Goal: Information Seeking & Learning: Learn about a topic

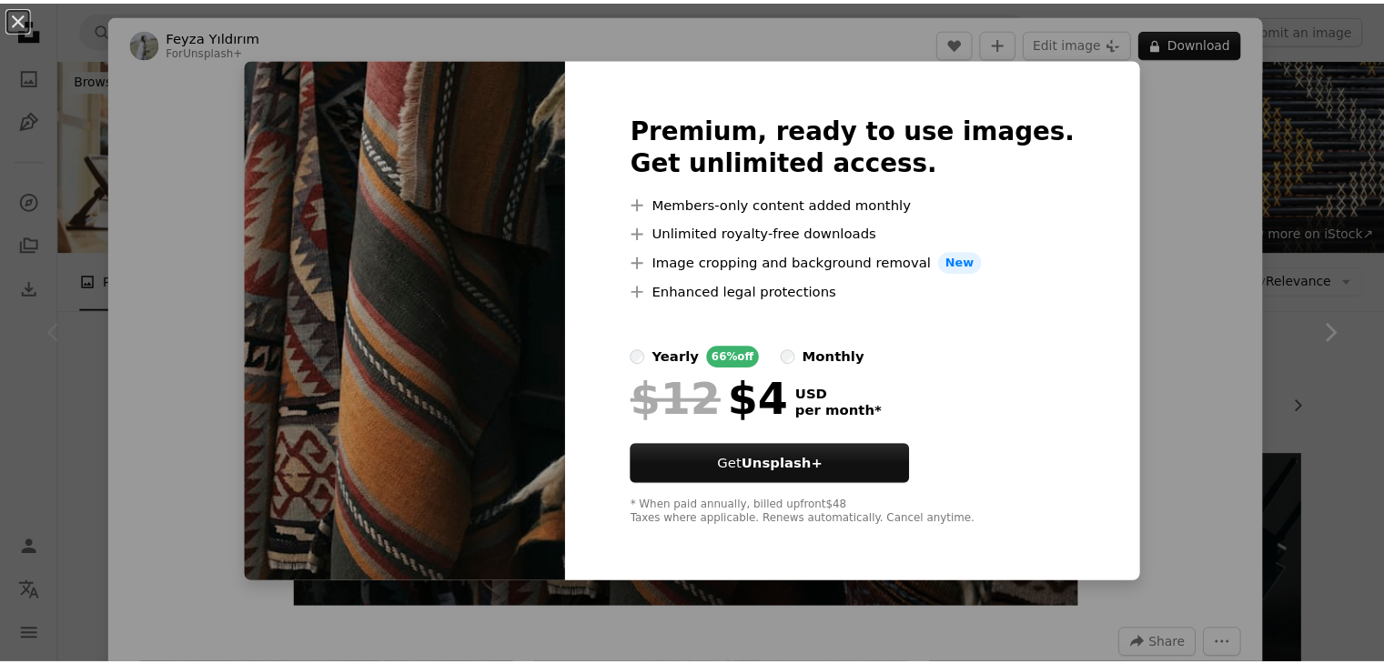
scroll to position [351, 0]
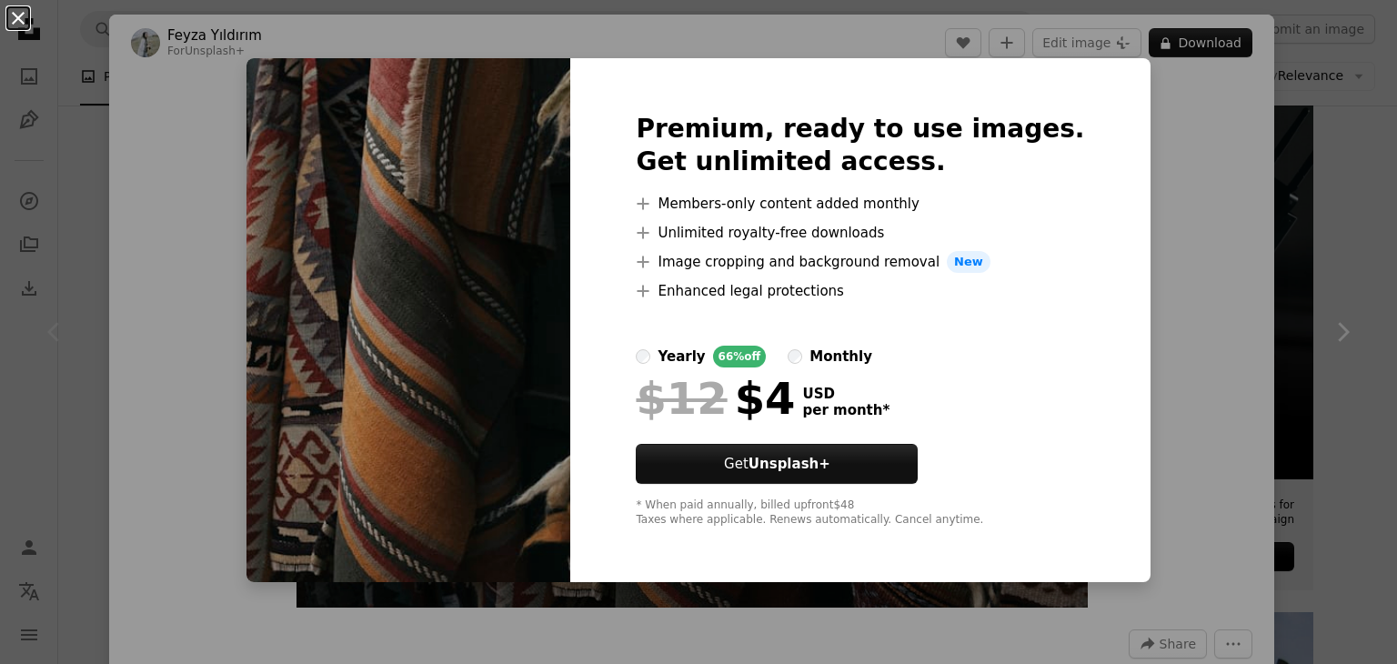
click at [18, 12] on button "An X shape" at bounding box center [18, 18] width 22 height 22
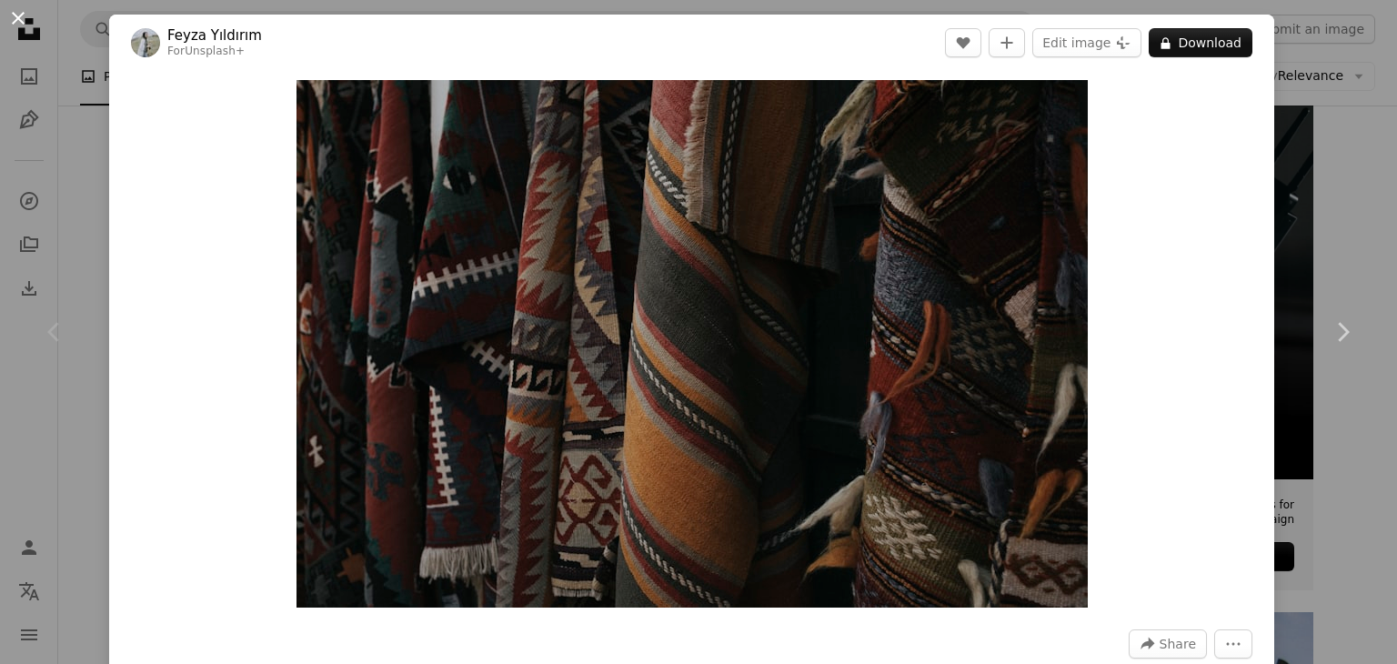
click at [18, 15] on button "An X shape" at bounding box center [18, 18] width 22 height 22
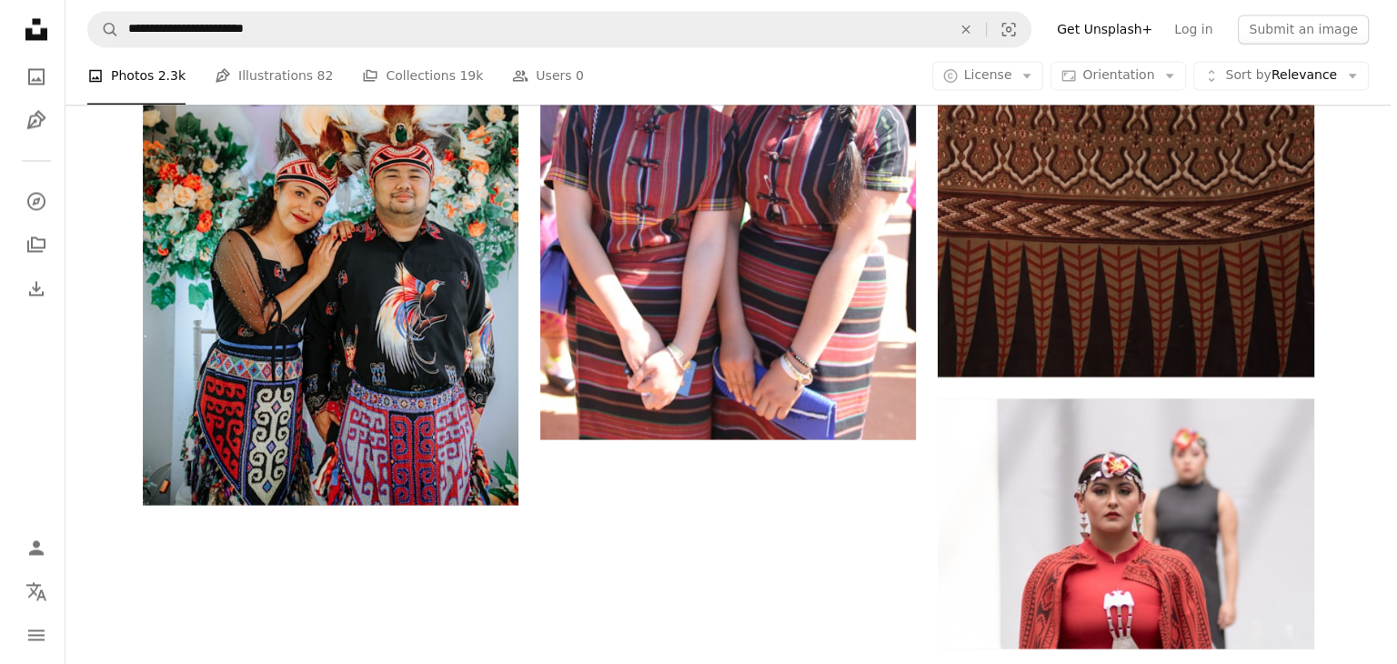
scroll to position [3071, 0]
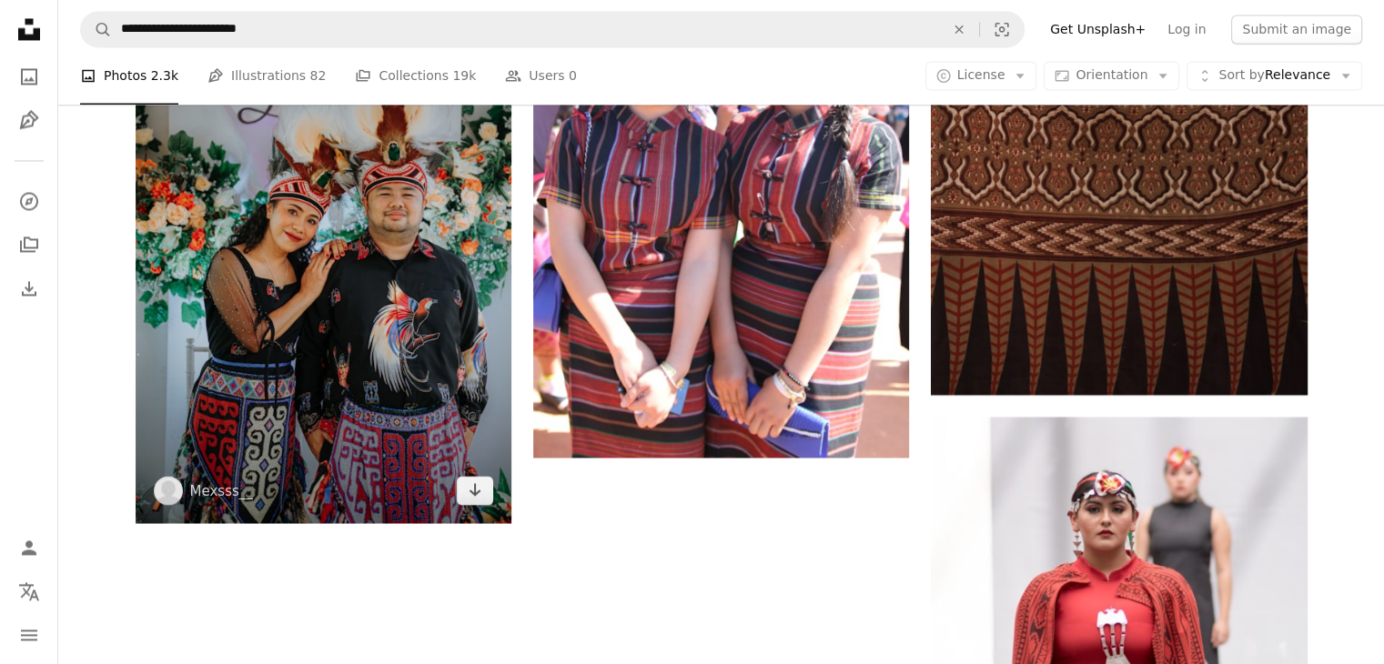
click at [267, 280] on img at bounding box center [324, 241] width 376 height 564
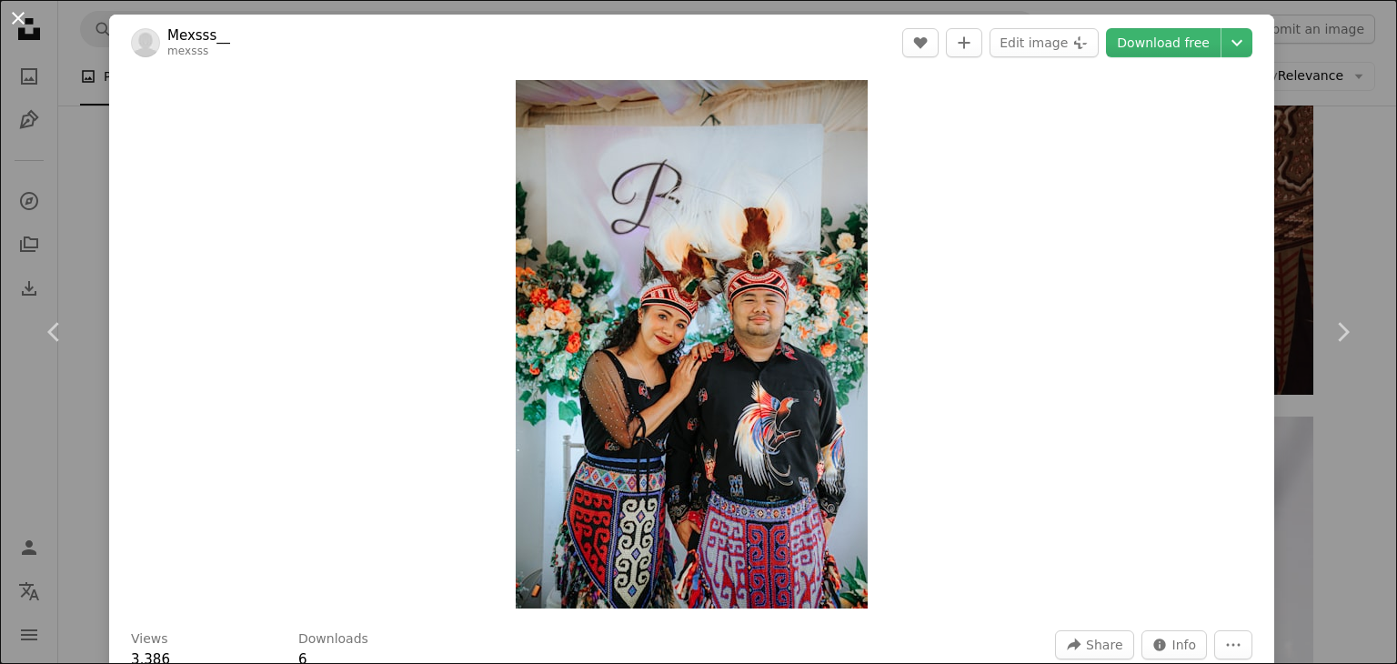
click at [15, 13] on button "An X shape" at bounding box center [18, 18] width 22 height 22
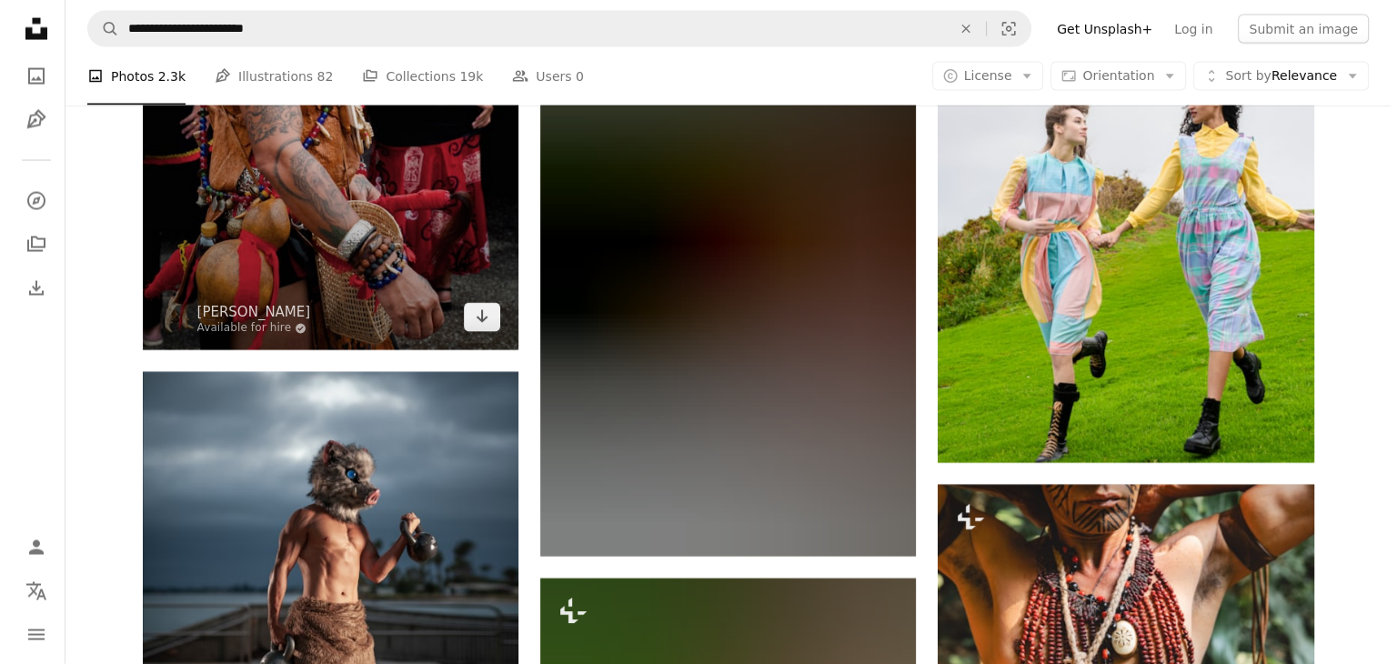
scroll to position [3762, 0]
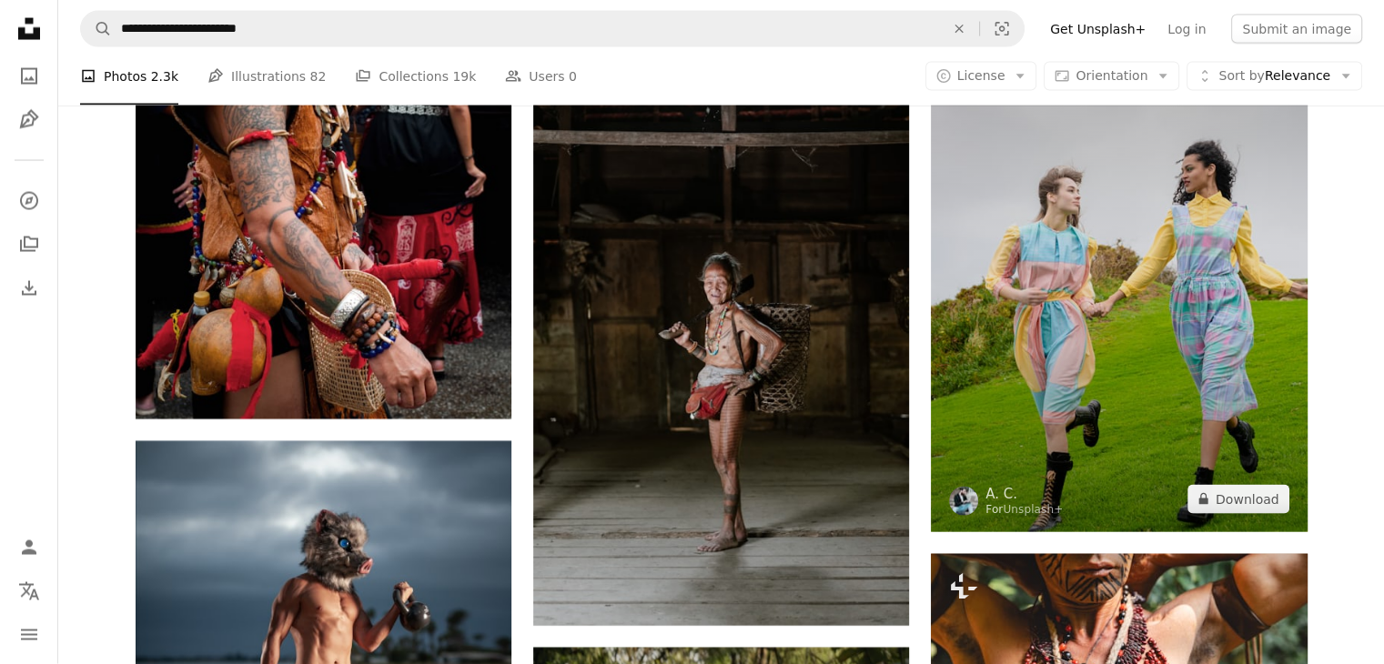
click at [1151, 254] on img at bounding box center [1119, 264] width 376 height 535
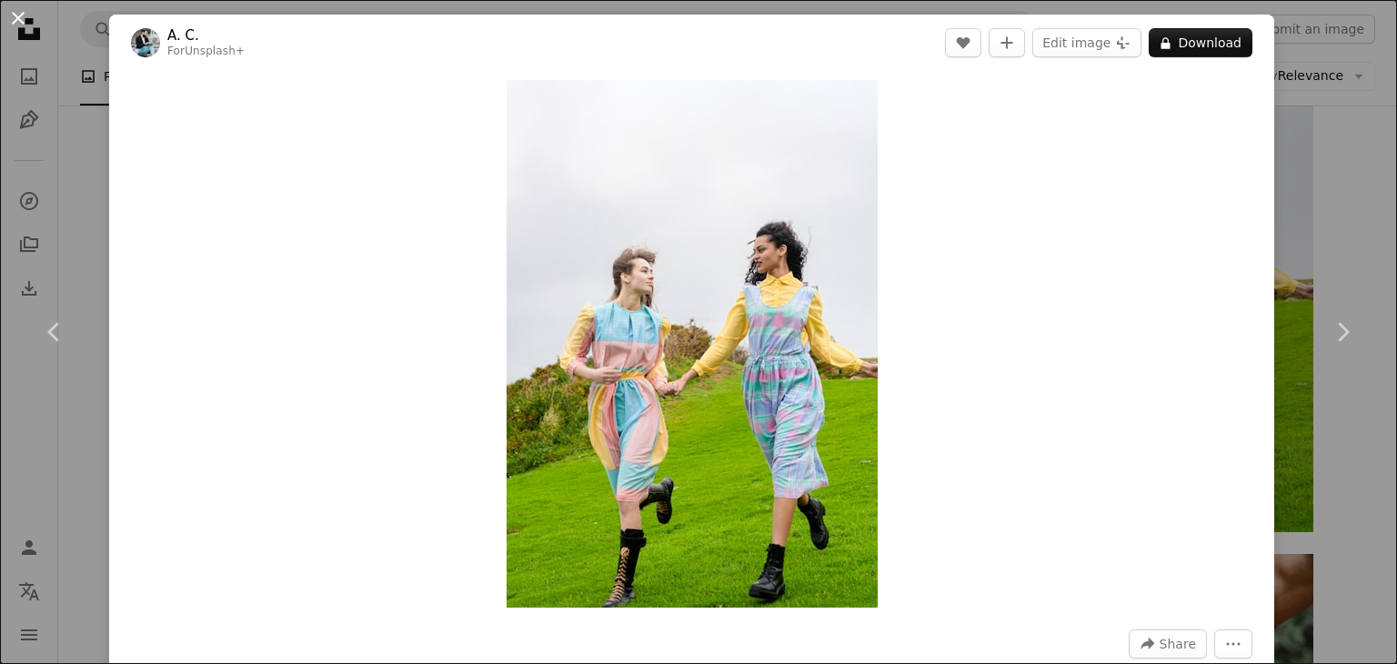
click at [16, 15] on button "An X shape" at bounding box center [18, 18] width 22 height 22
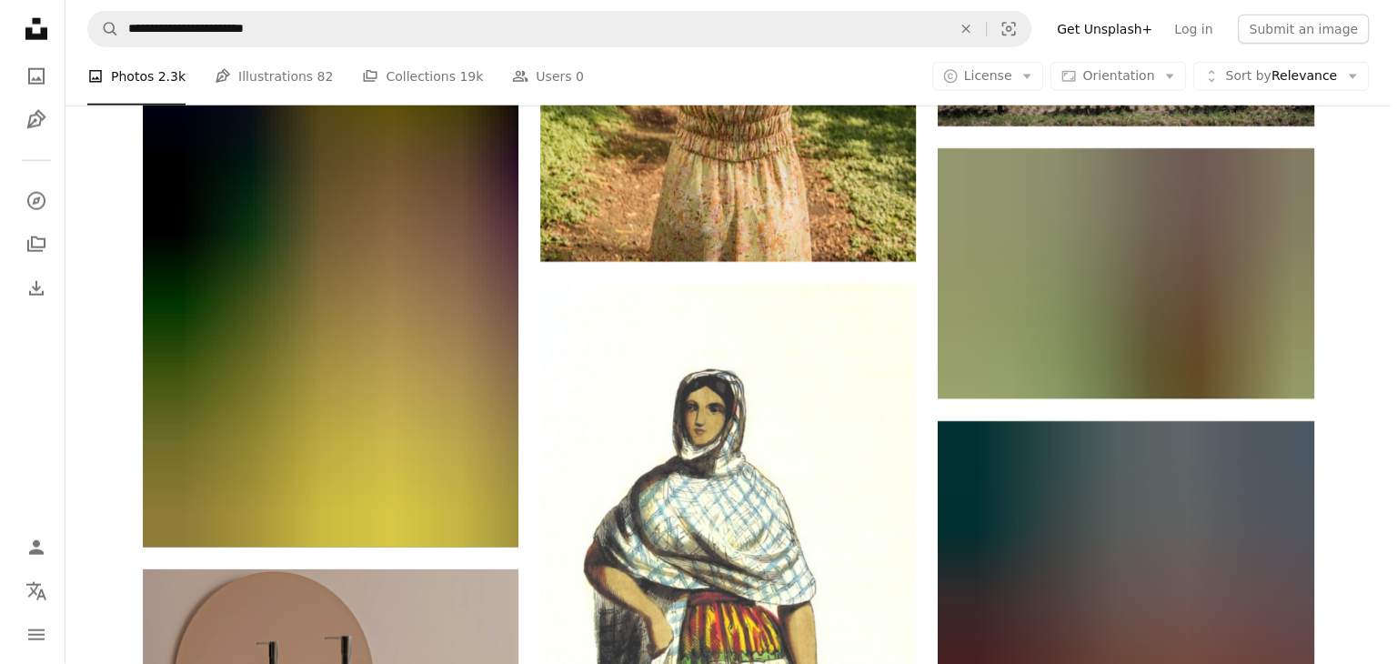
scroll to position [4715, 0]
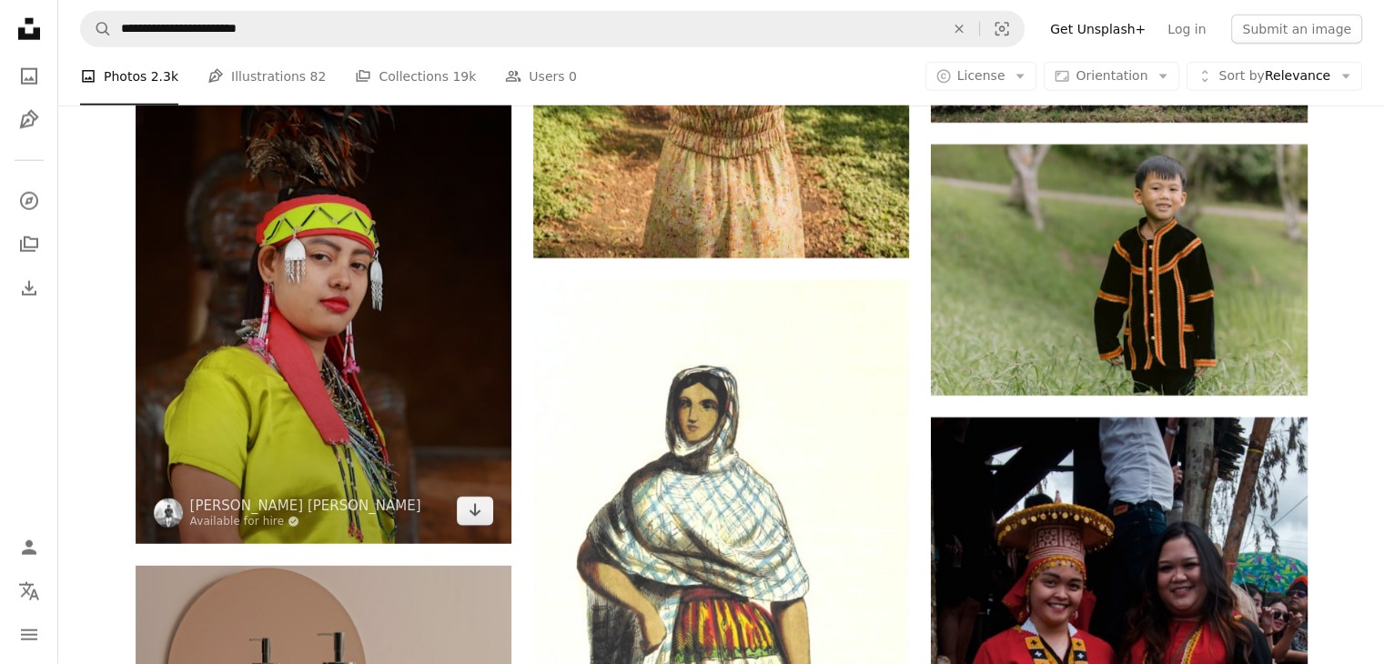
click at [327, 296] on img at bounding box center [324, 262] width 376 height 564
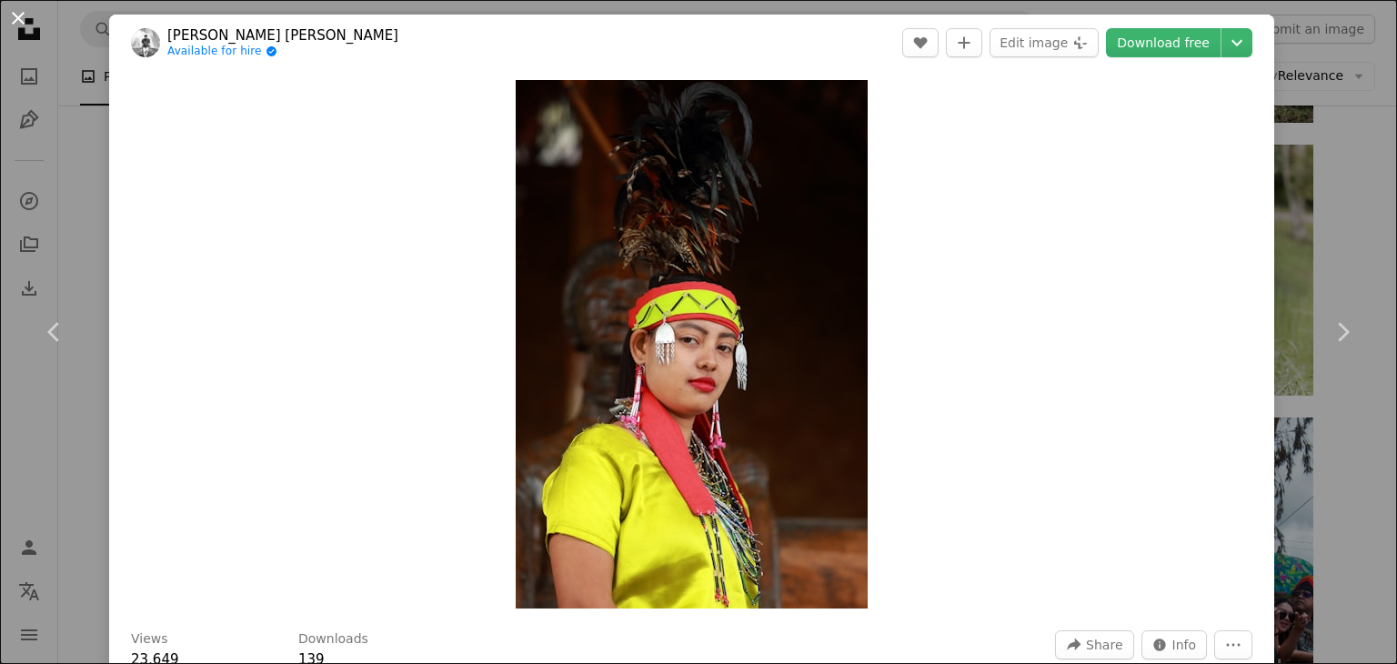
click at [15, 15] on button "An X shape" at bounding box center [18, 18] width 22 height 22
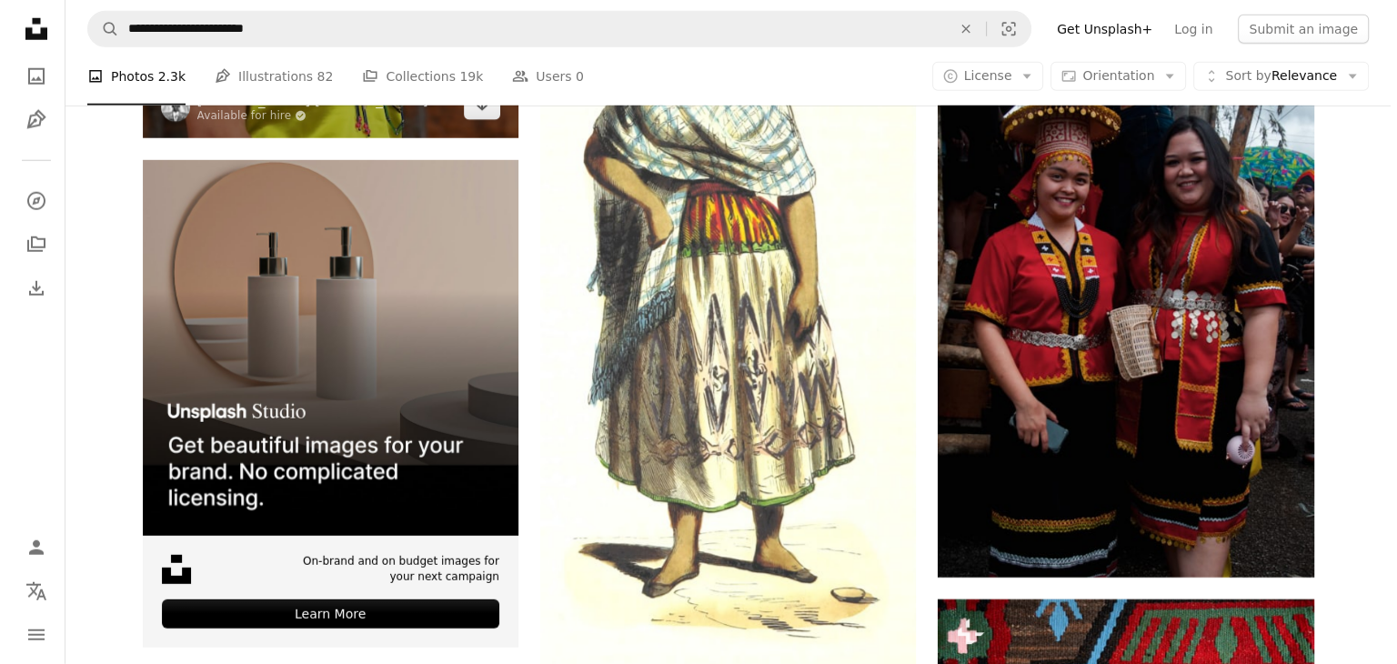
scroll to position [5122, 0]
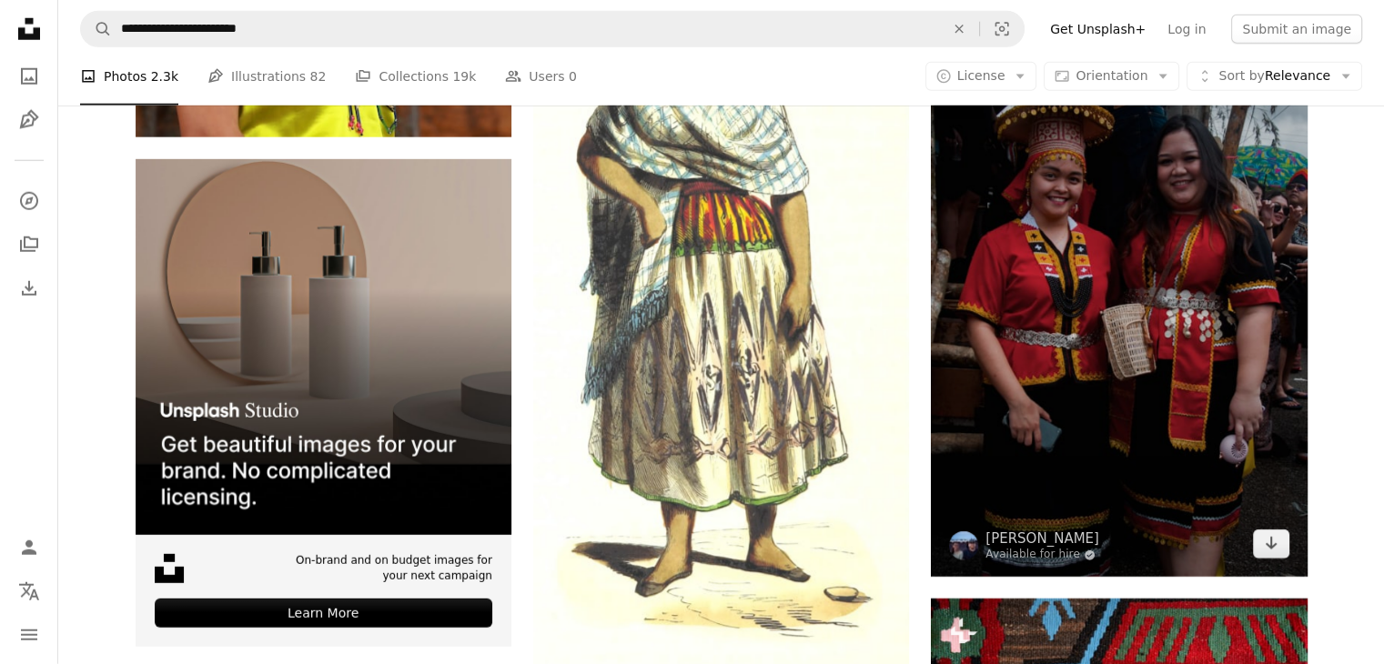
click at [1092, 343] on img at bounding box center [1119, 294] width 376 height 566
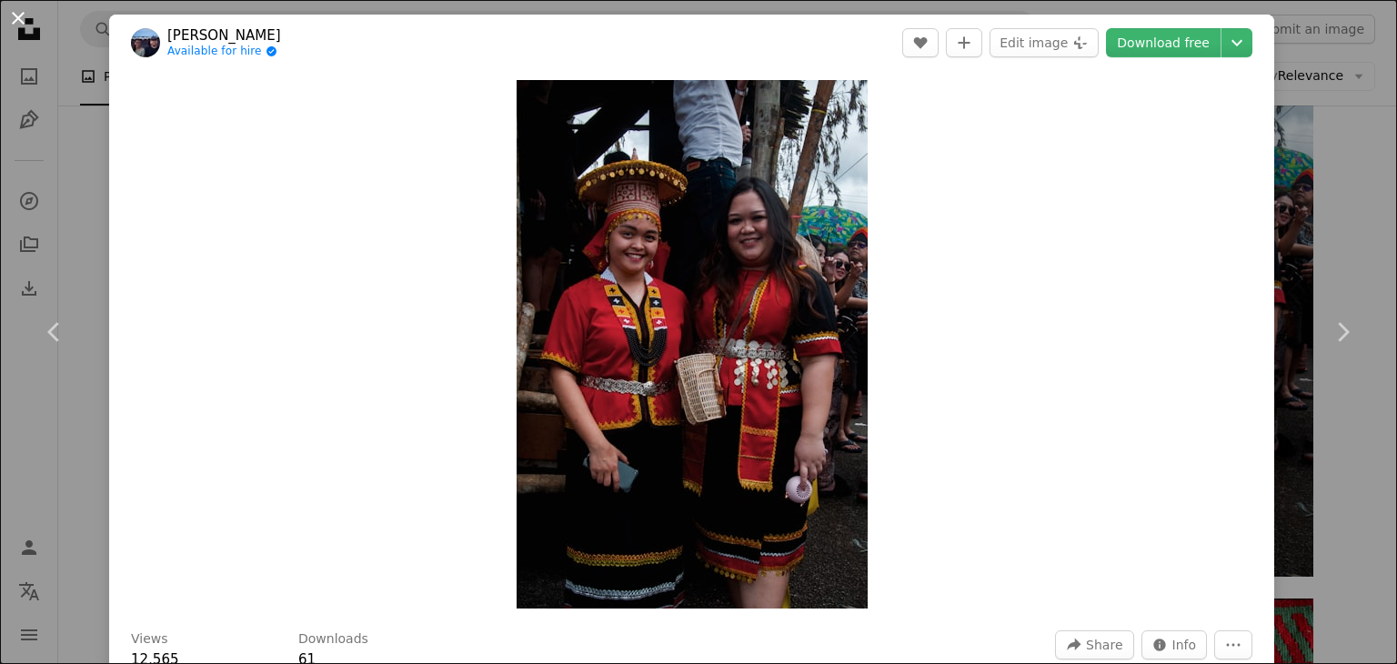
click at [18, 12] on button "An X shape" at bounding box center [18, 18] width 22 height 22
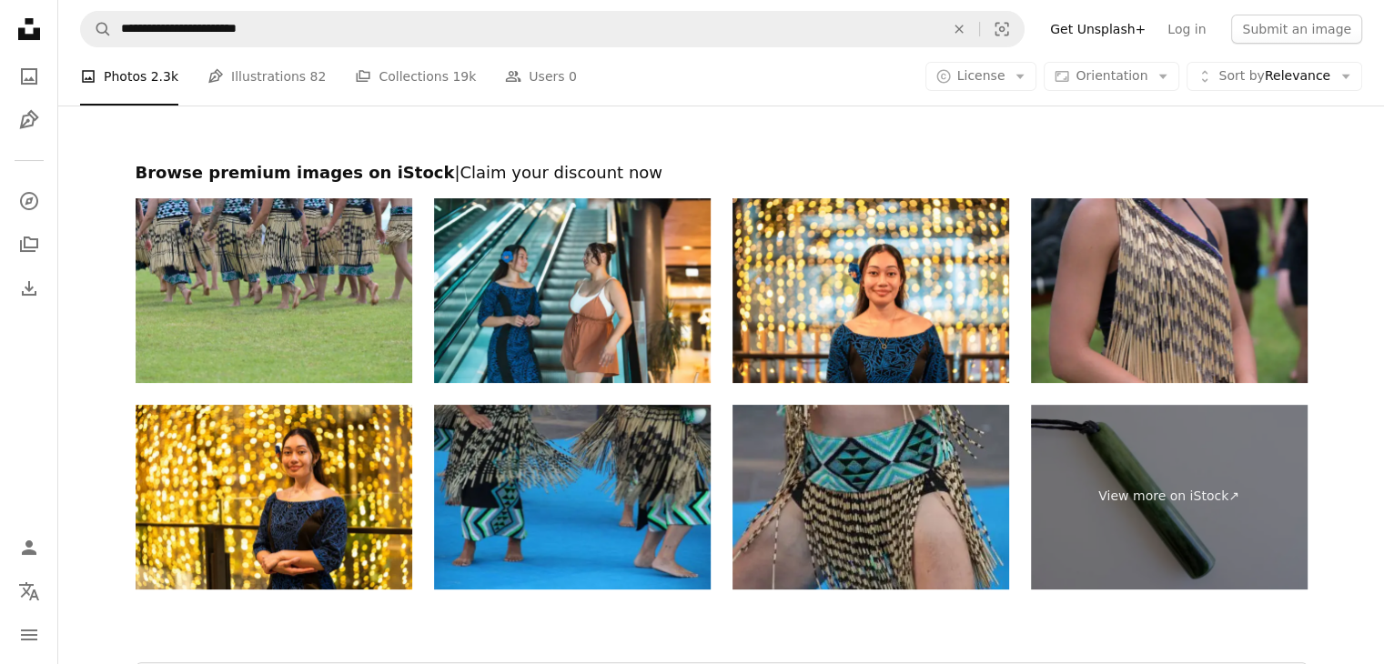
scroll to position [7199, 0]
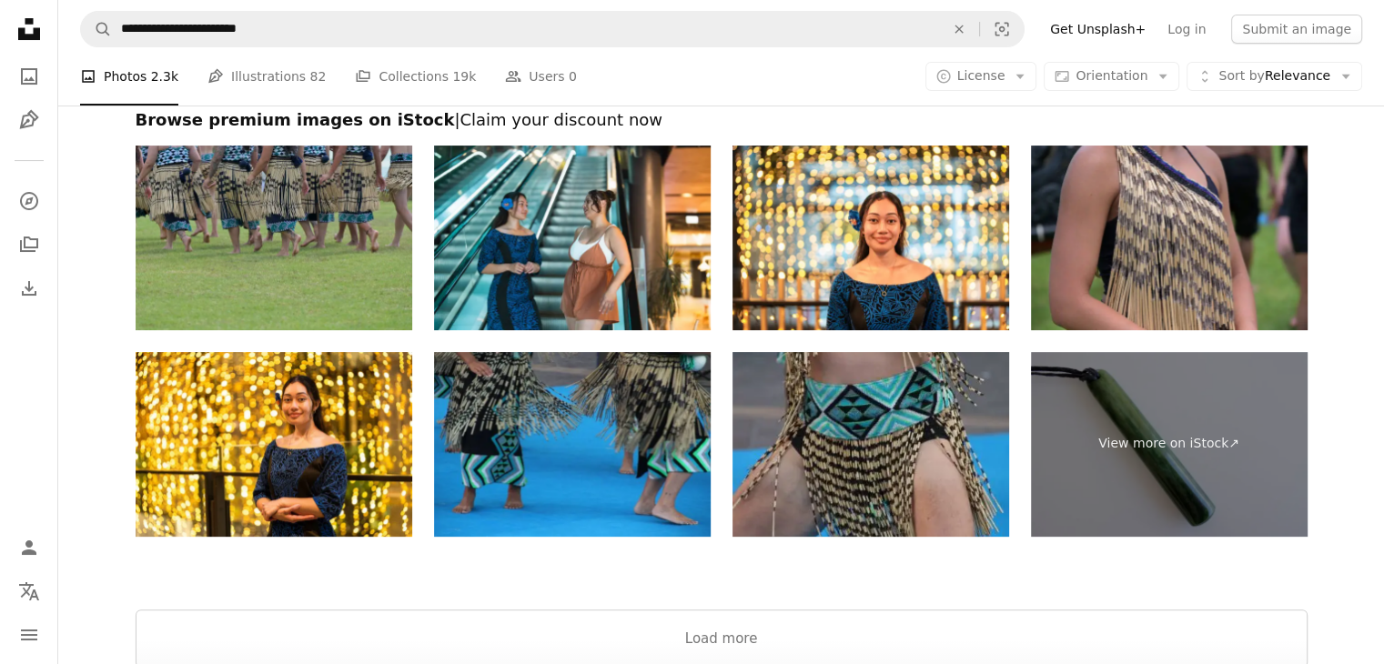
click at [307, 263] on img at bounding box center [274, 238] width 277 height 185
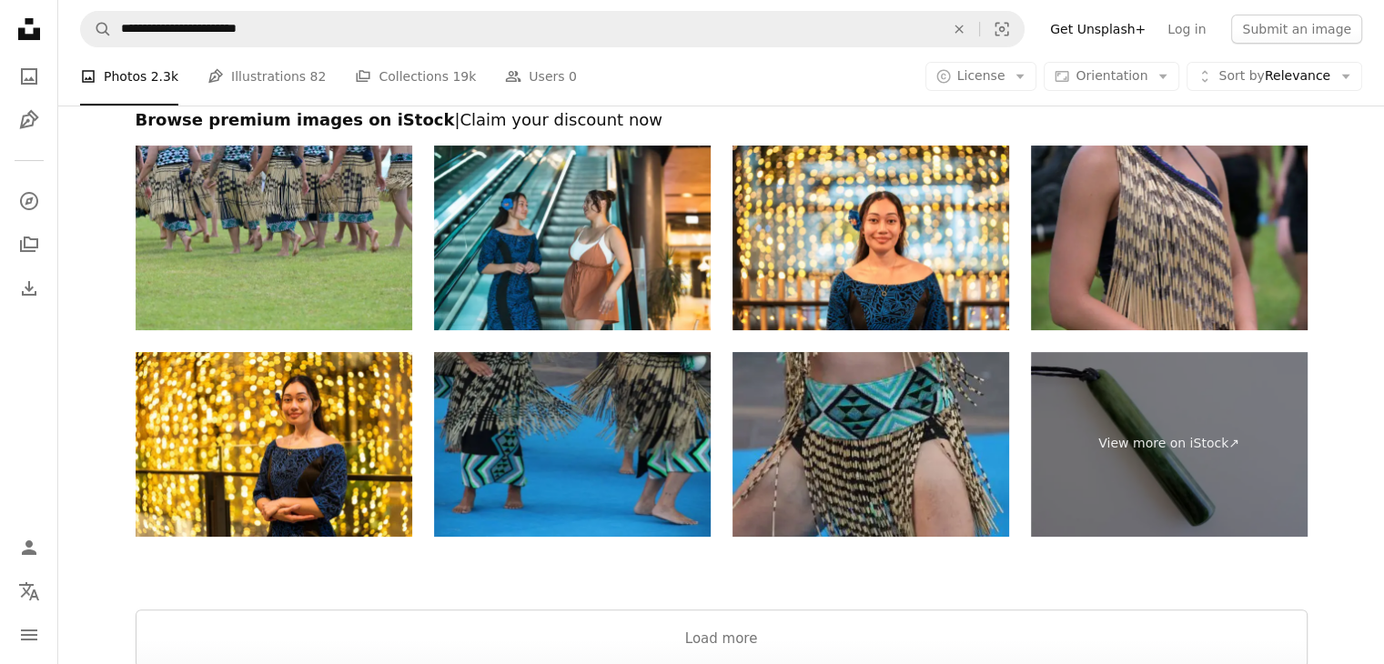
click at [562, 467] on img at bounding box center [572, 444] width 277 height 185
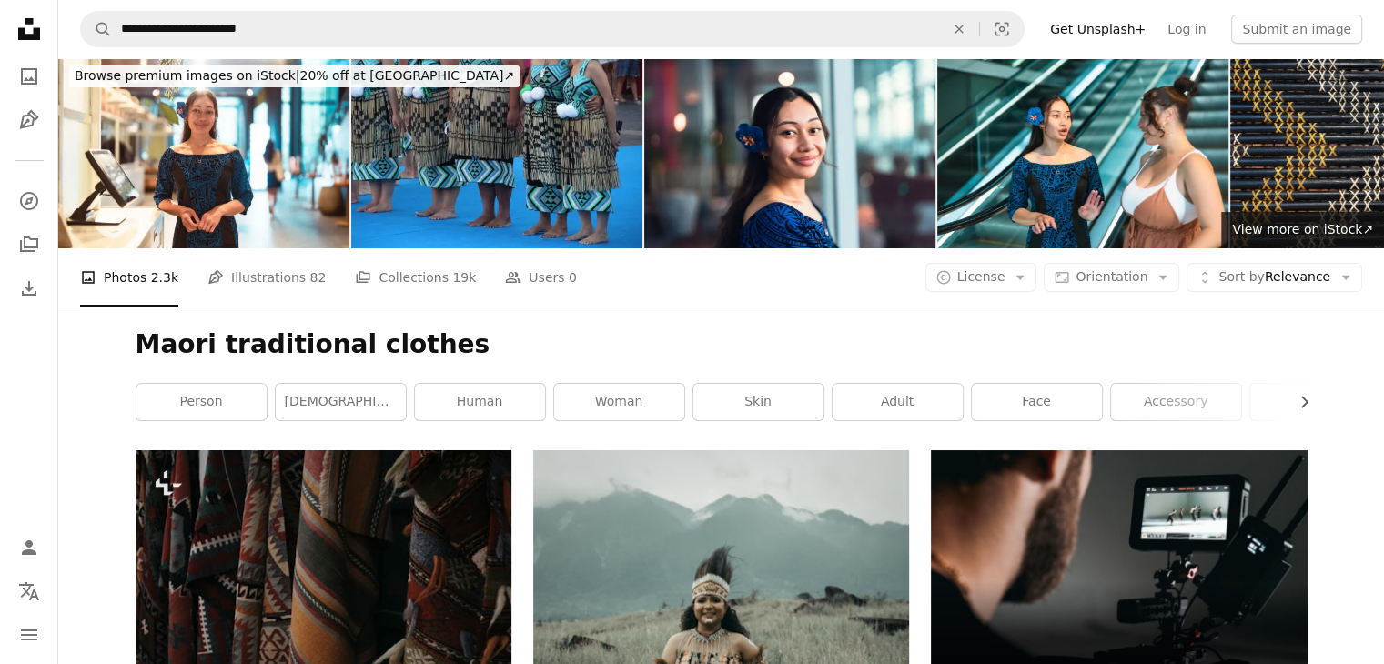
scroll to position [0, 0]
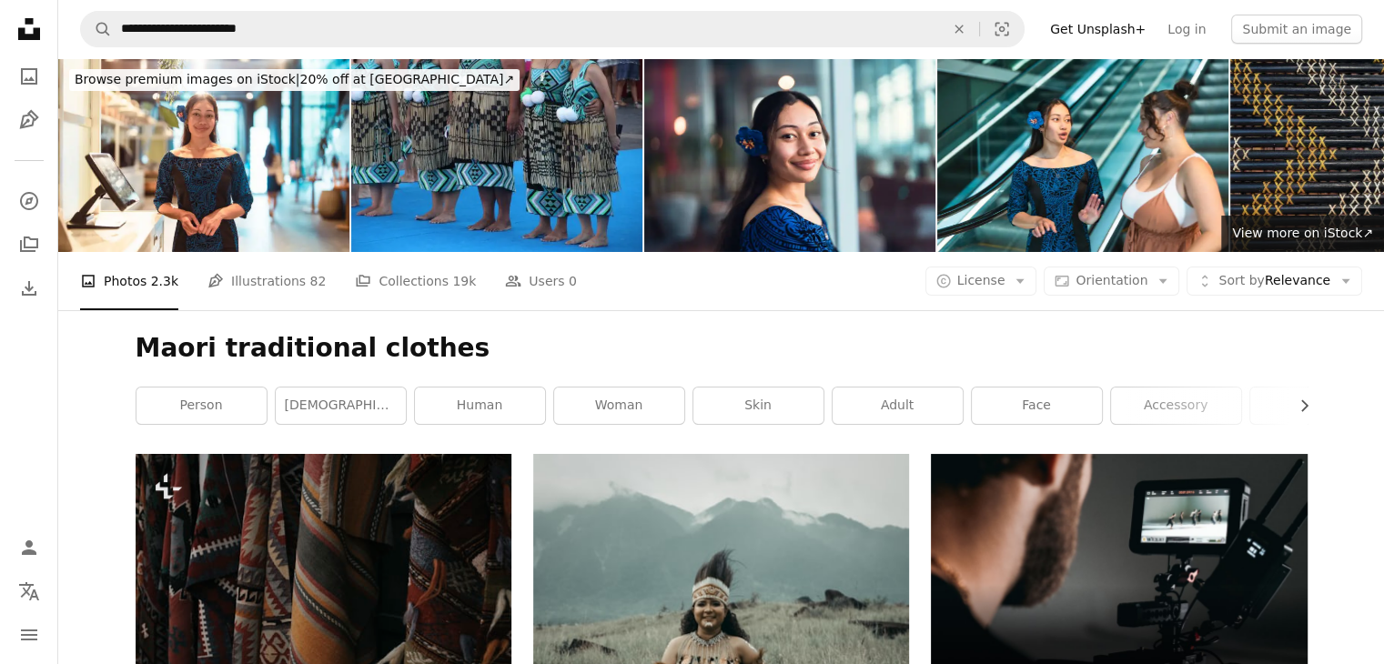
click at [1316, 160] on img at bounding box center [1375, 155] width 291 height 194
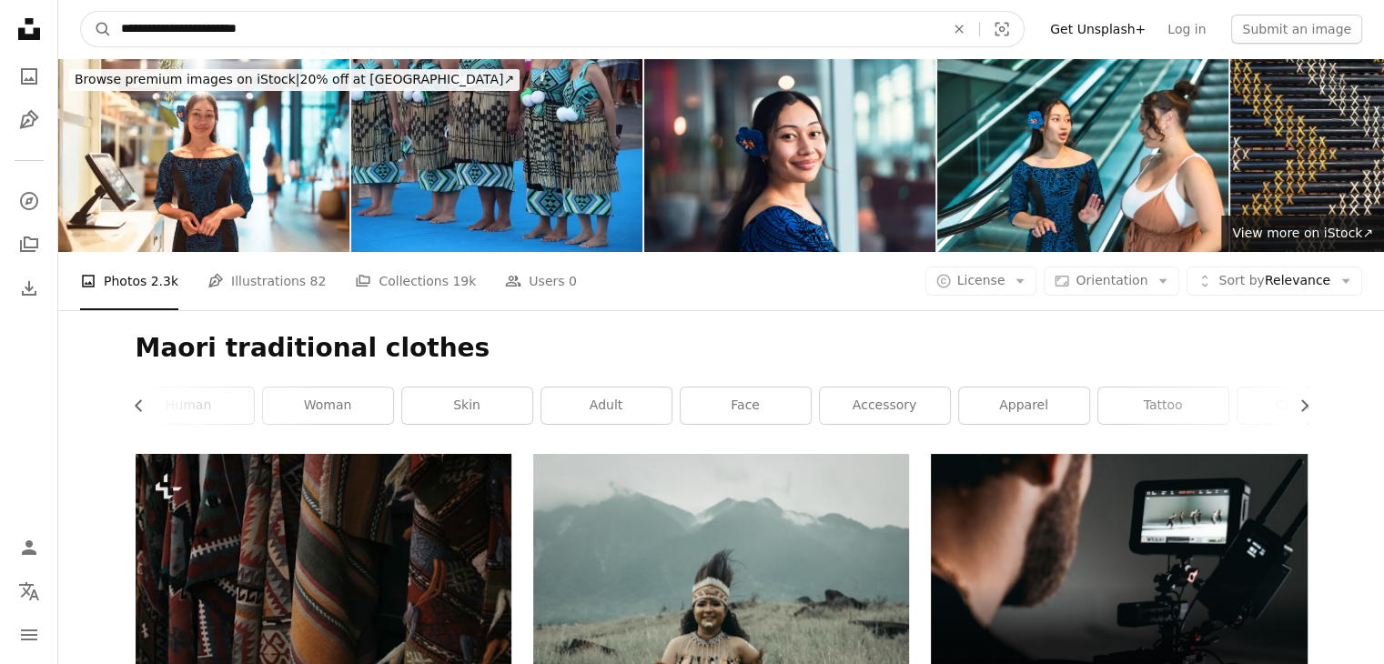
click at [264, 30] on input "**********" at bounding box center [525, 29] width 827 height 35
type input "**********"
click button "A magnifying glass" at bounding box center [96, 29] width 31 height 35
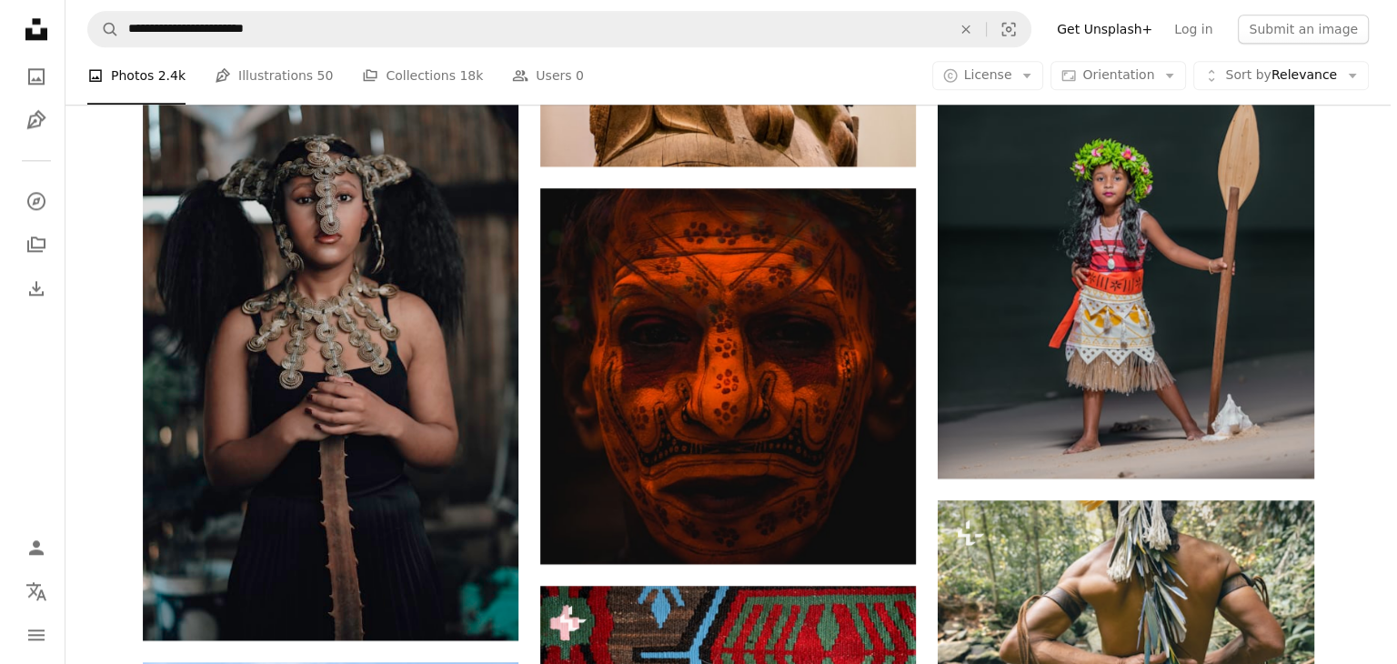
scroll to position [2298, 0]
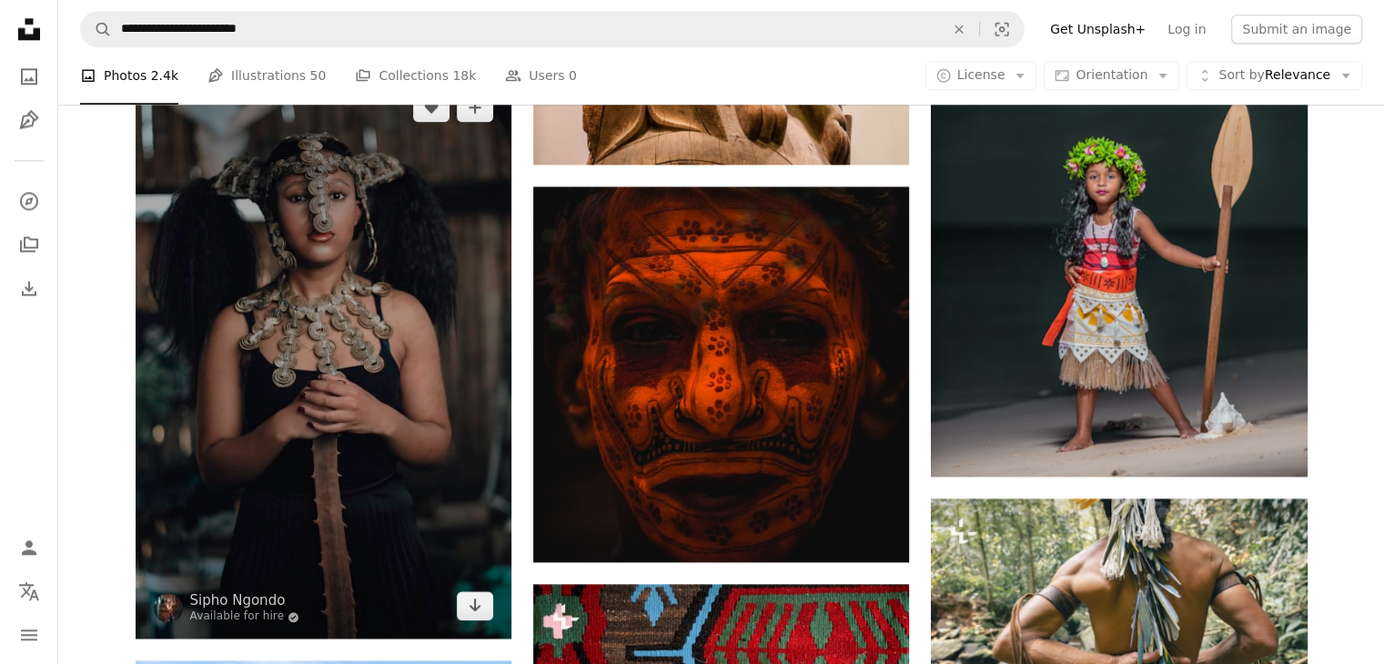
click at [295, 224] on img at bounding box center [324, 357] width 376 height 564
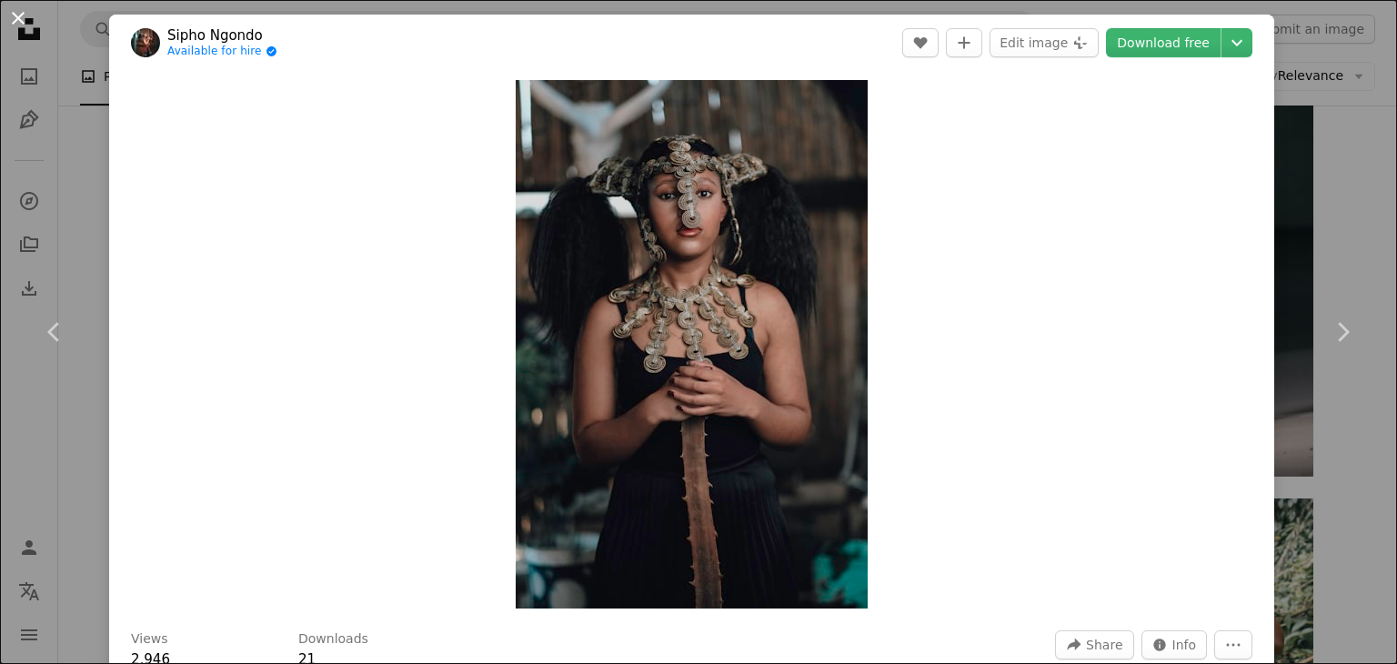
click at [16, 16] on button "An X shape" at bounding box center [18, 18] width 22 height 22
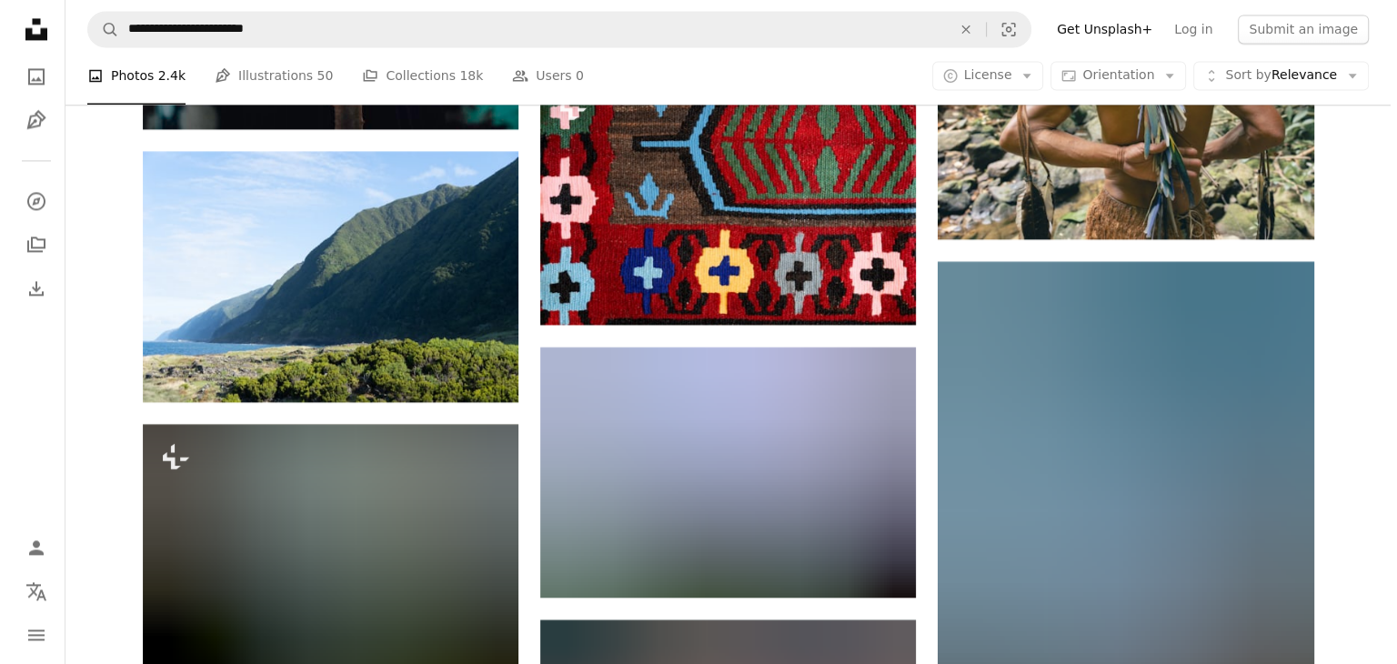
scroll to position [2721, 0]
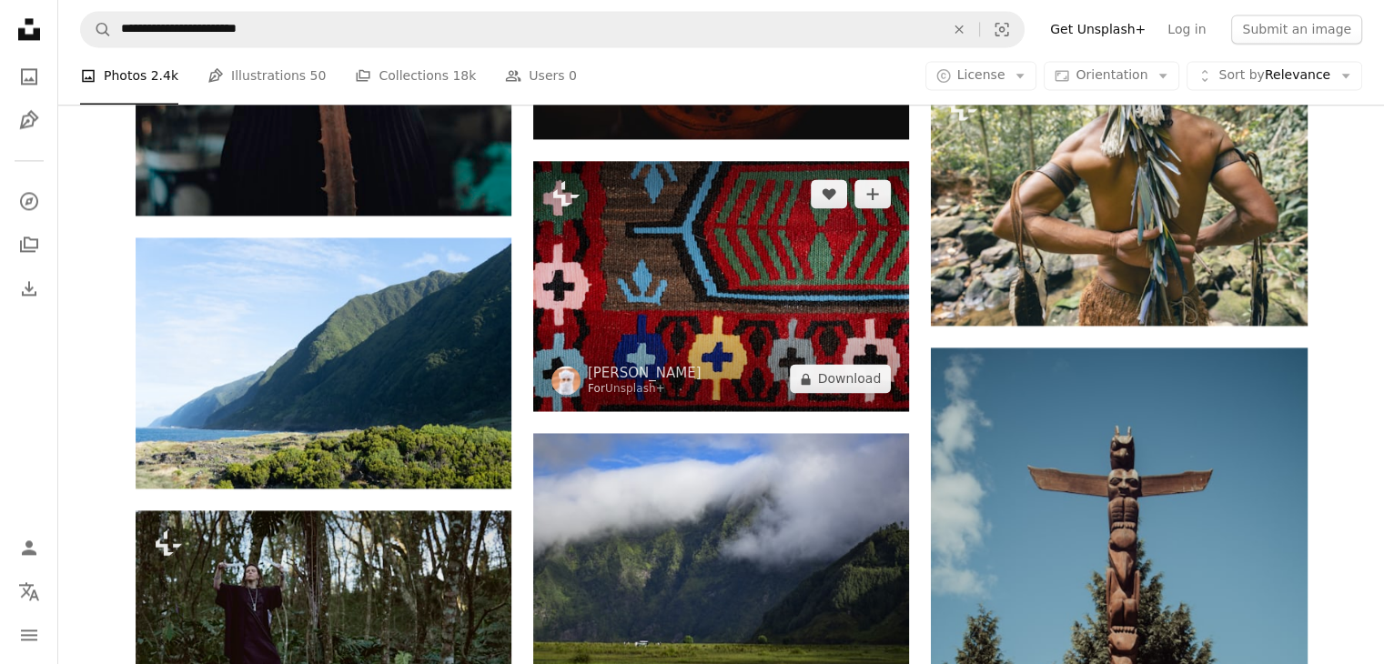
click at [775, 252] on img at bounding box center [721, 286] width 376 height 250
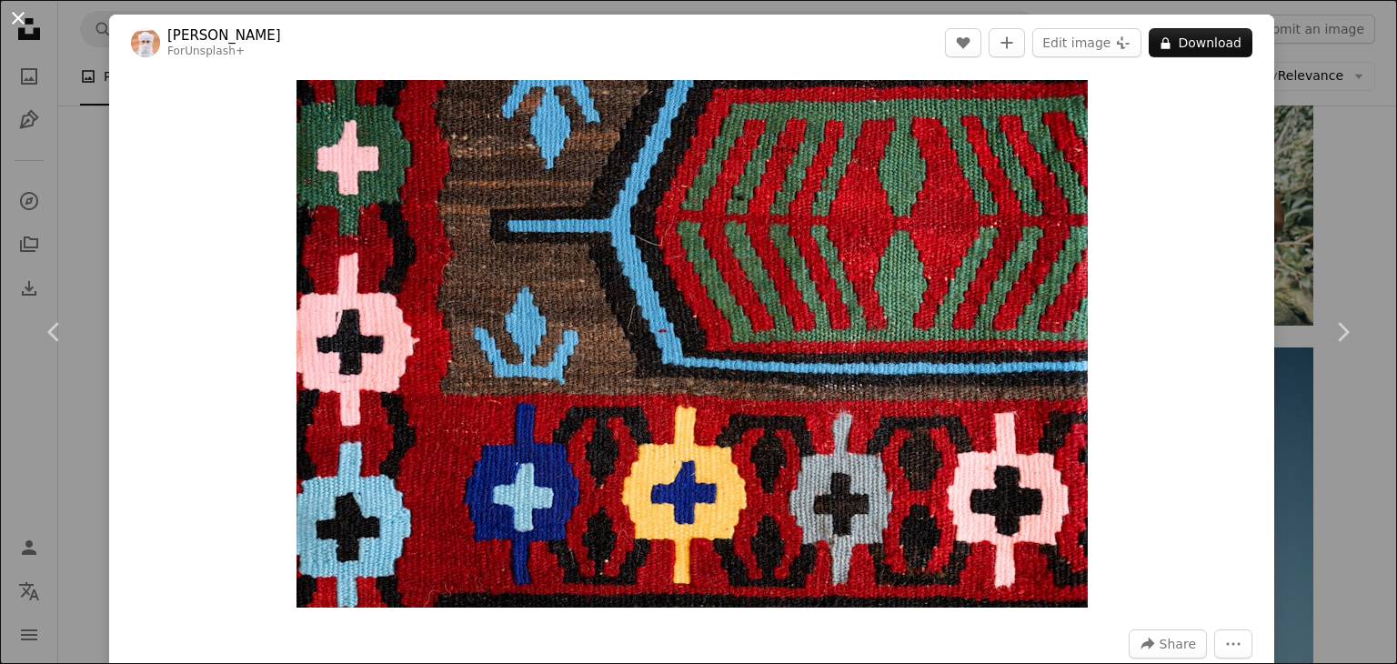
click at [13, 17] on button "An X shape" at bounding box center [18, 18] width 22 height 22
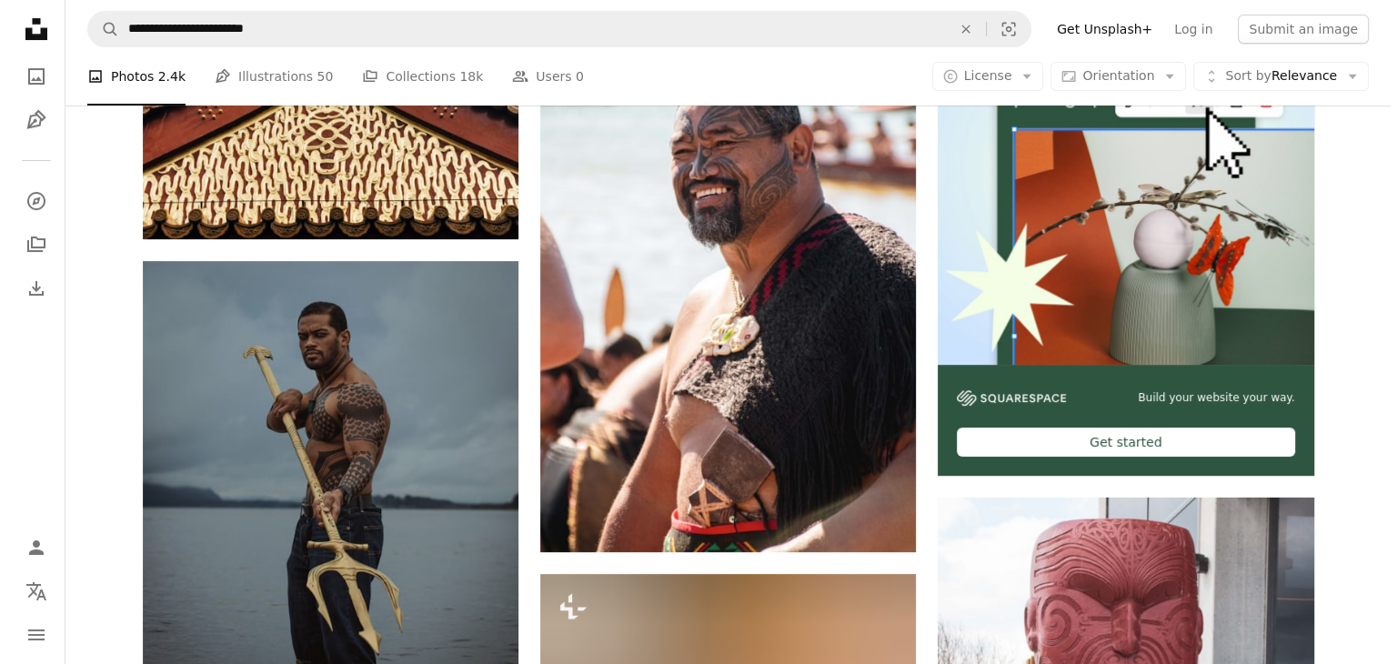
scroll to position [465, 0]
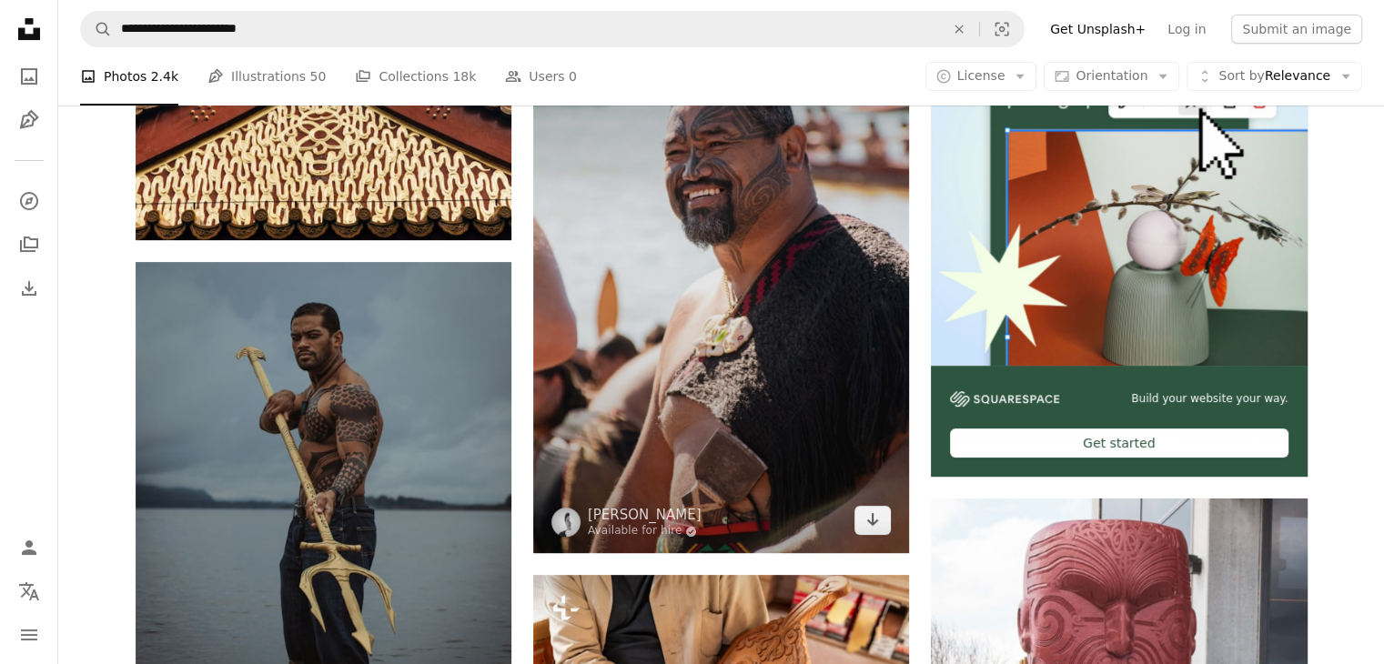
click at [716, 216] on img at bounding box center [721, 271] width 376 height 564
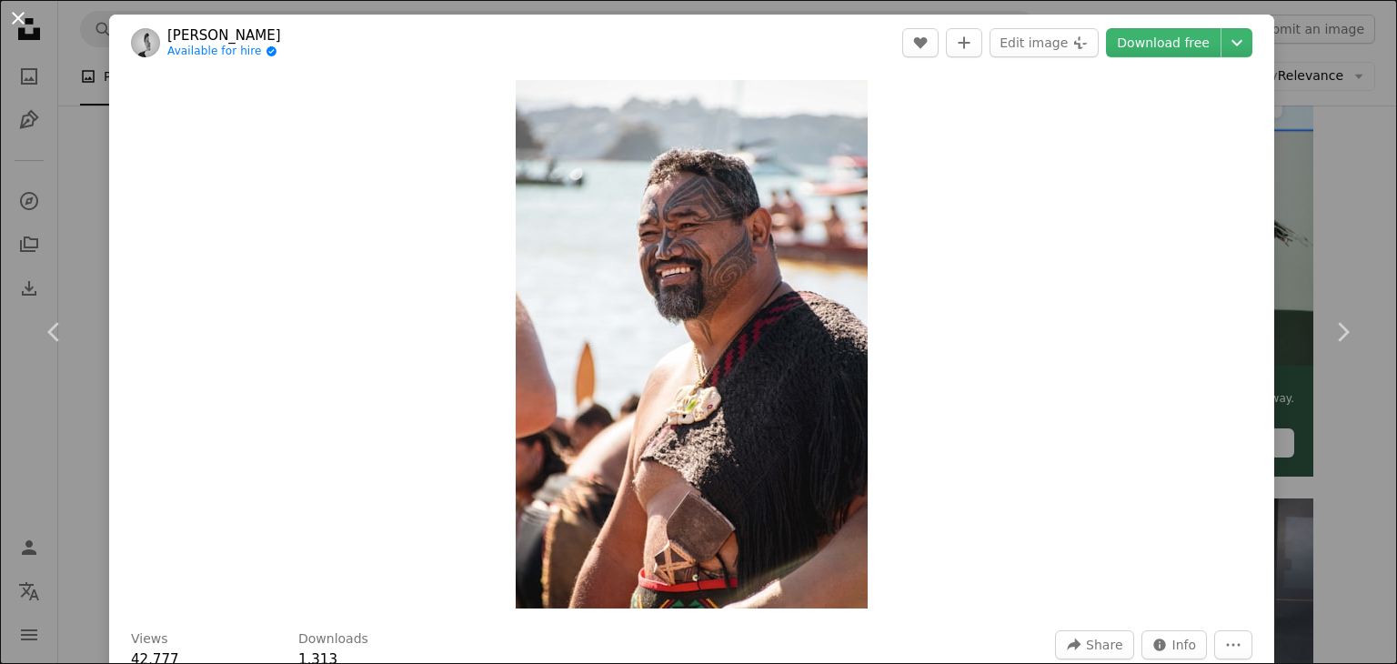
click at [15, 13] on button "An X shape" at bounding box center [18, 18] width 22 height 22
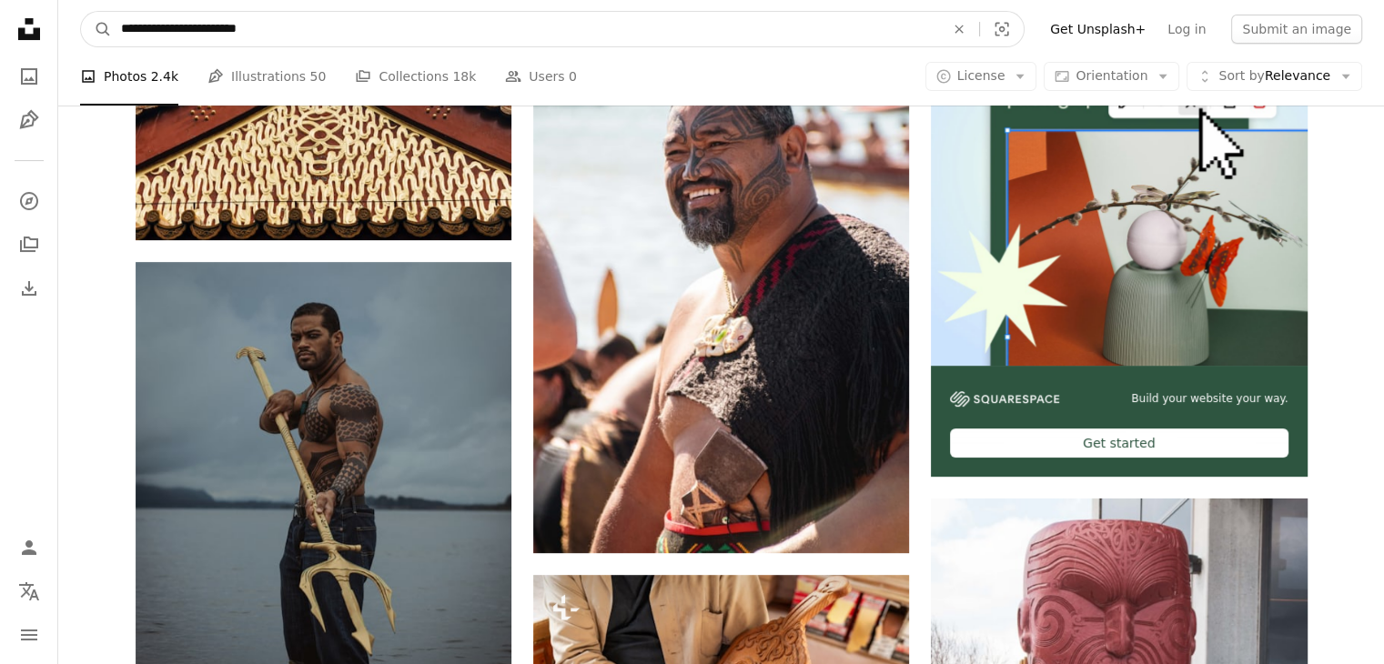
click at [280, 27] on input "**********" at bounding box center [525, 29] width 827 height 35
type input "**********"
click at [81, 12] on button "A magnifying glass" at bounding box center [96, 29] width 31 height 35
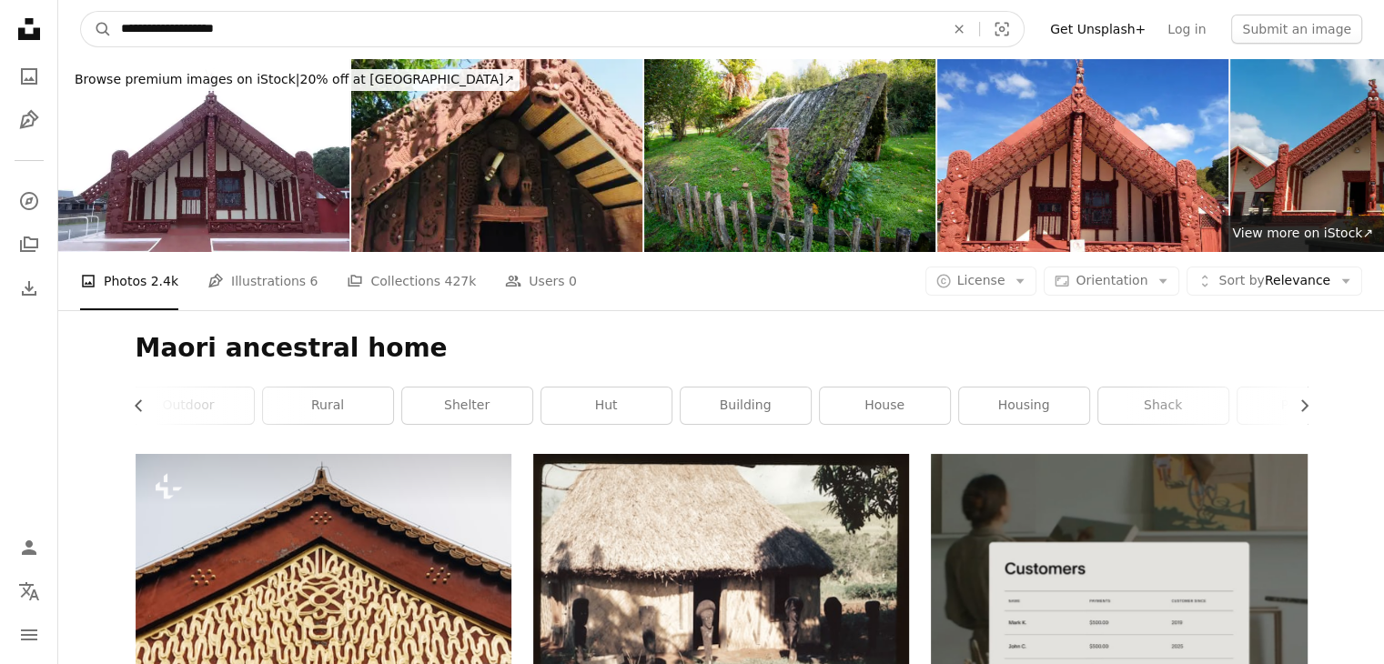
click at [206, 25] on input "**********" at bounding box center [525, 29] width 827 height 35
type input "**********"
click at [81, 12] on button "A magnifying glass" at bounding box center [96, 29] width 31 height 35
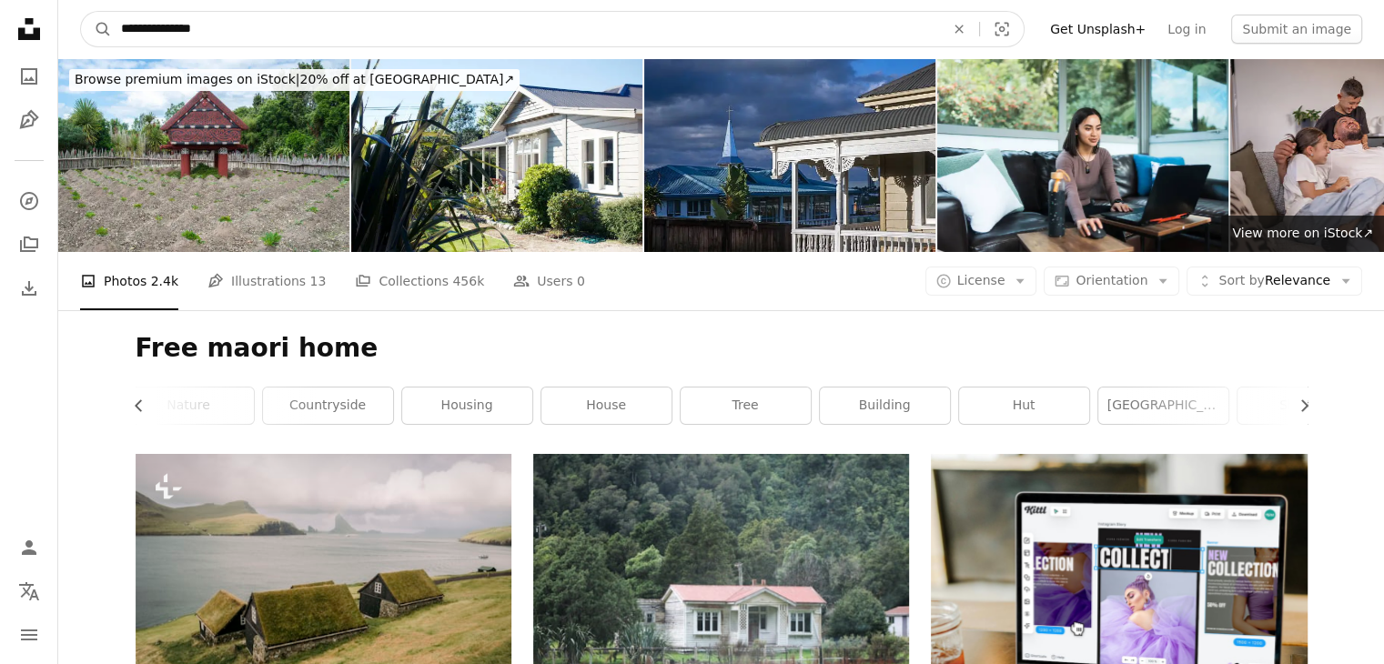
click at [146, 31] on input "**********" at bounding box center [525, 29] width 827 height 35
type input "**********"
click button "A magnifying glass" at bounding box center [96, 29] width 31 height 35
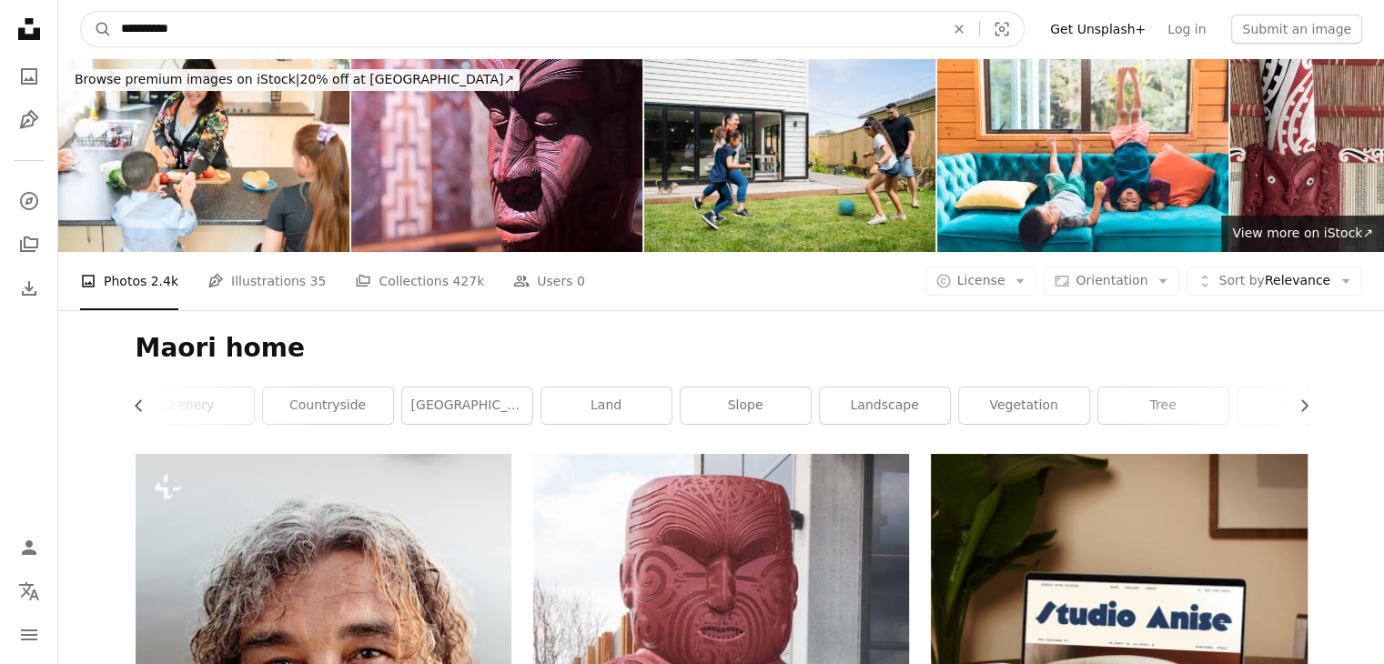
click at [157, 30] on input "**********" at bounding box center [525, 29] width 827 height 35
type input "**********"
click at [81, 12] on button "A magnifying glass" at bounding box center [96, 29] width 31 height 35
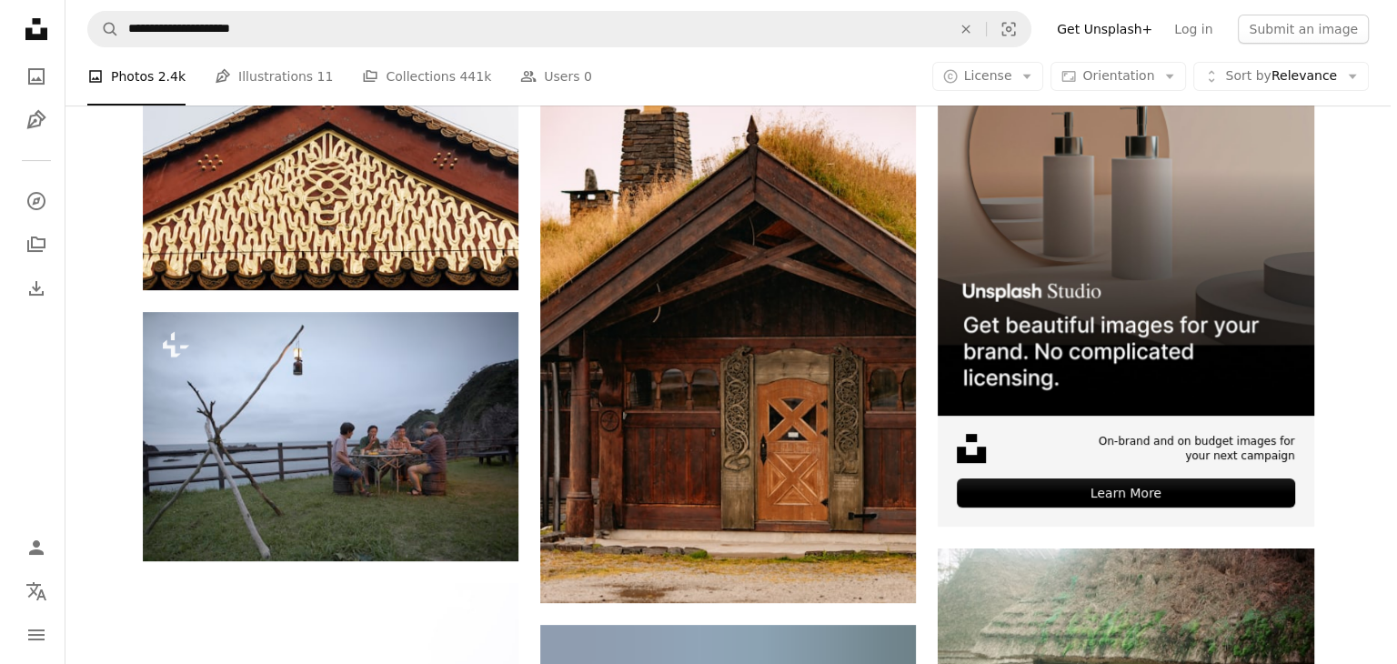
scroll to position [415, 0]
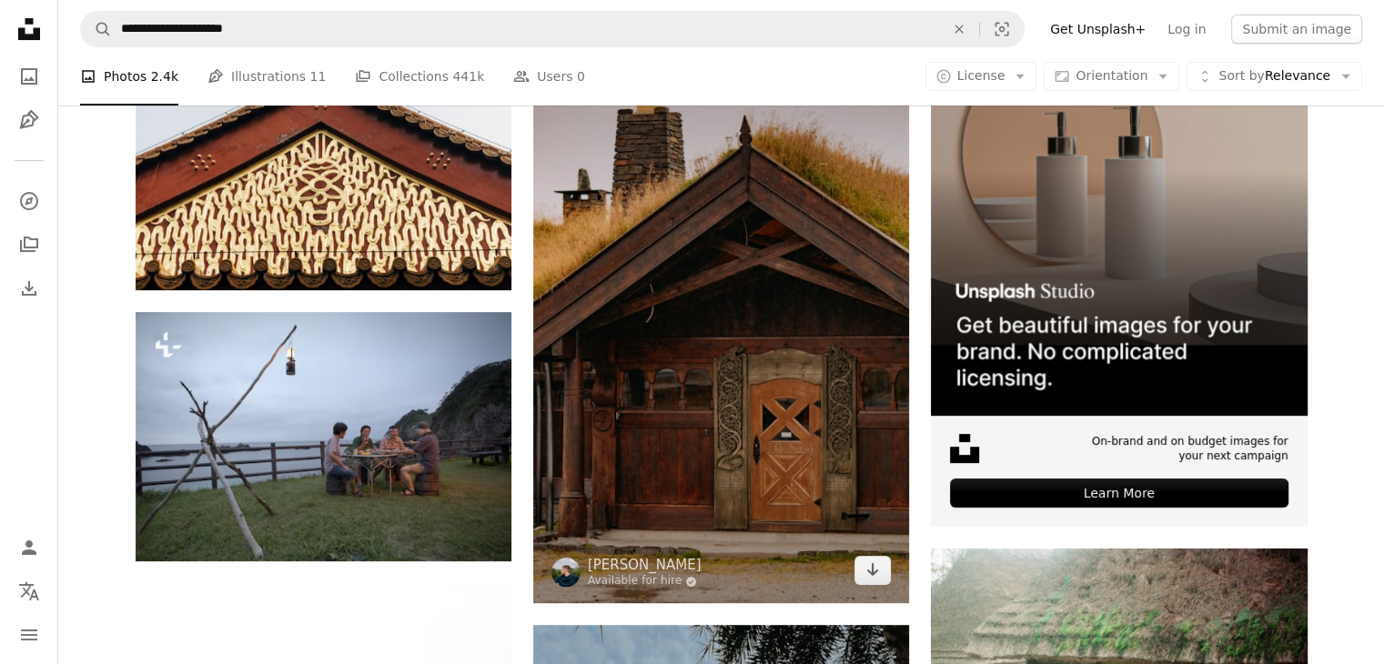
click at [626, 427] on img at bounding box center [721, 321] width 376 height 564
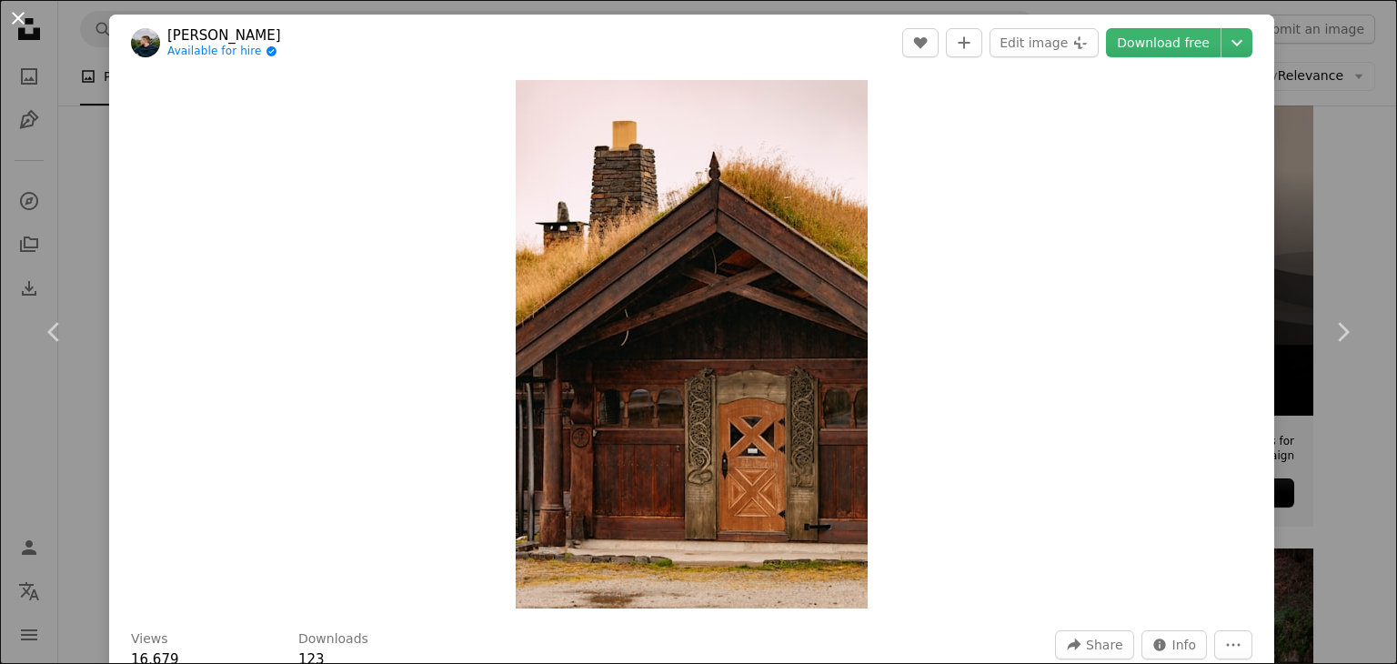
click at [19, 16] on button "An X shape" at bounding box center [18, 18] width 22 height 22
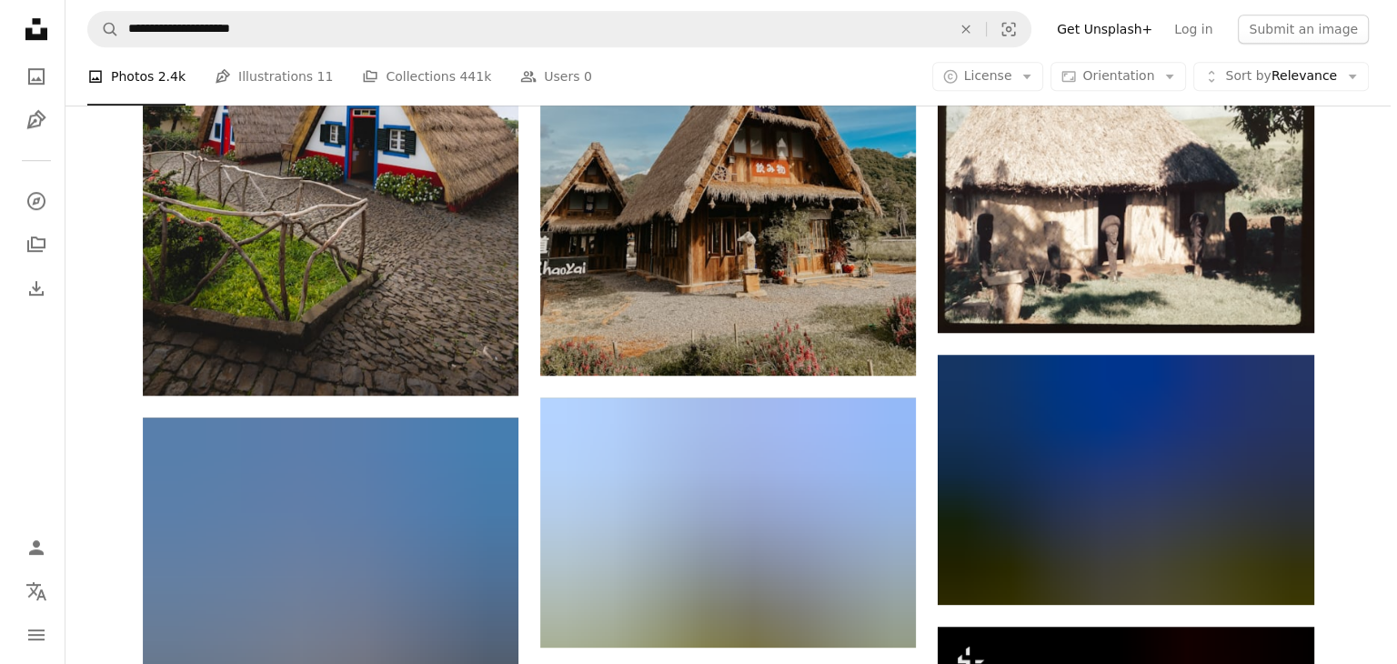
scroll to position [1157, 0]
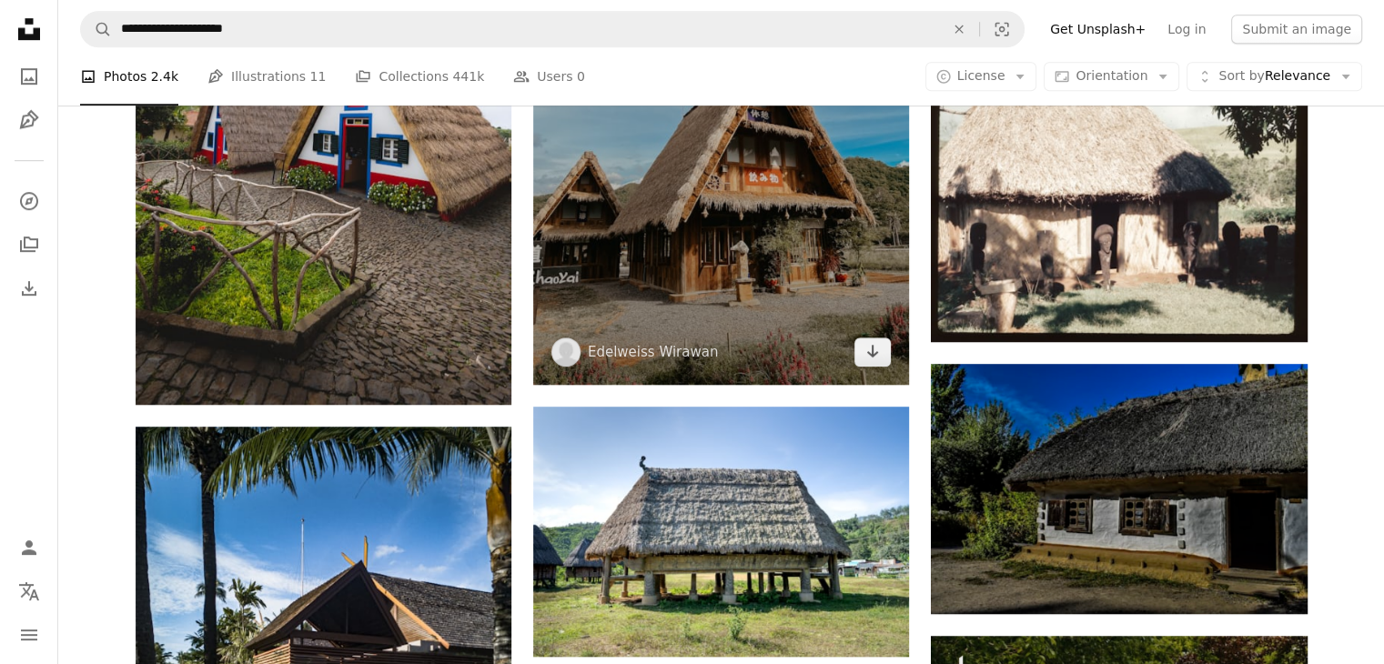
click at [718, 216] on img at bounding box center [721, 133] width 376 height 501
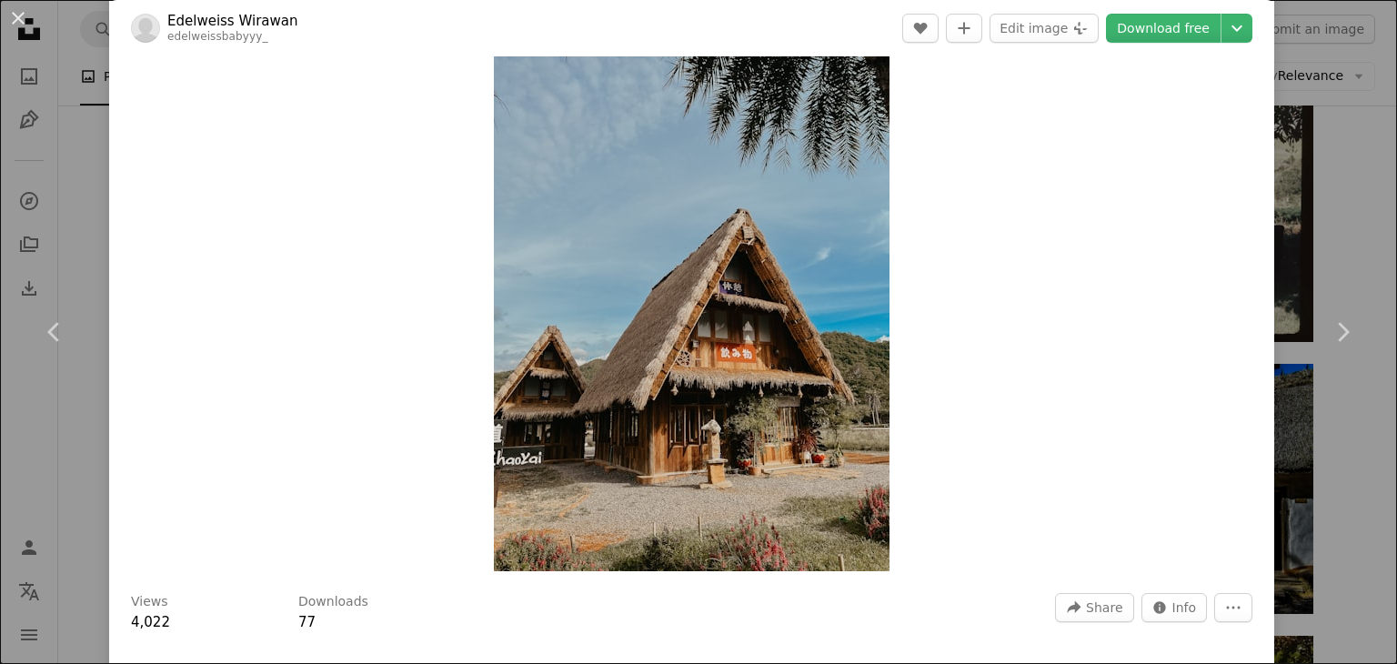
scroll to position [36, 0]
click at [607, 379] on img "Zoom in on this image" at bounding box center [692, 308] width 396 height 528
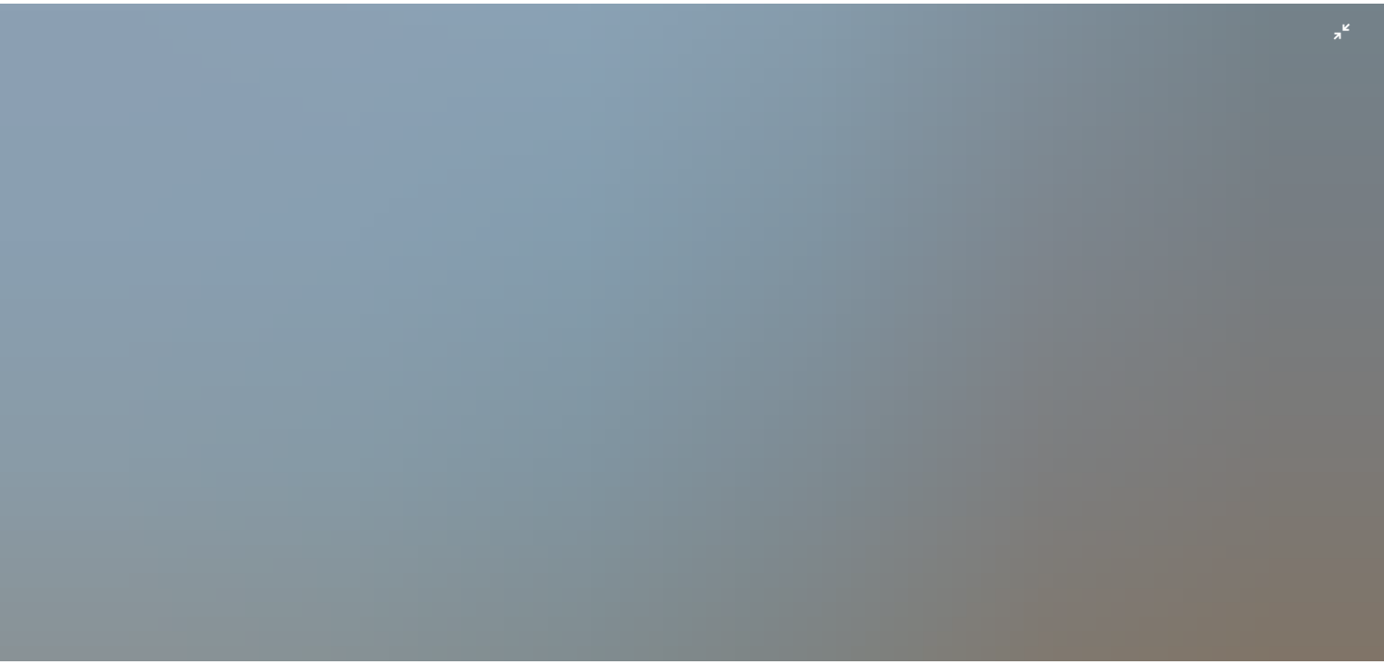
scroll to position [589, 0]
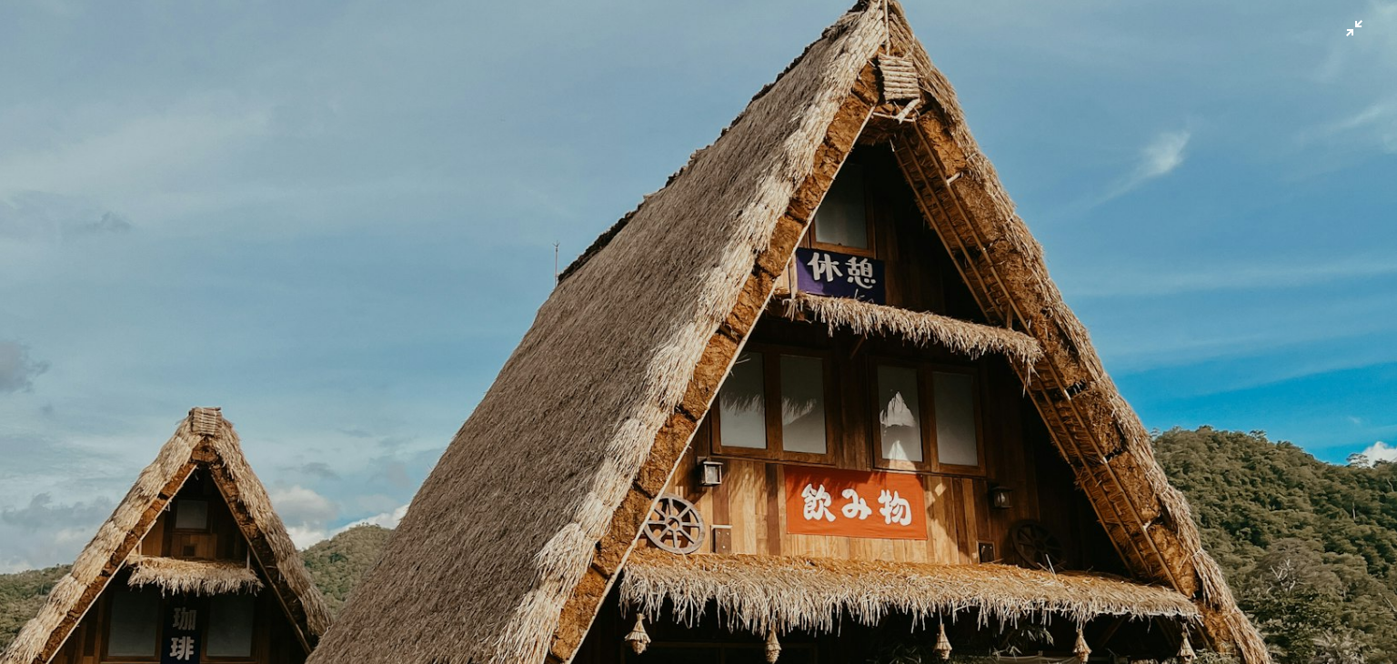
click at [1344, 29] on img "Zoom out on this image" at bounding box center [698, 344] width 1399 height 1866
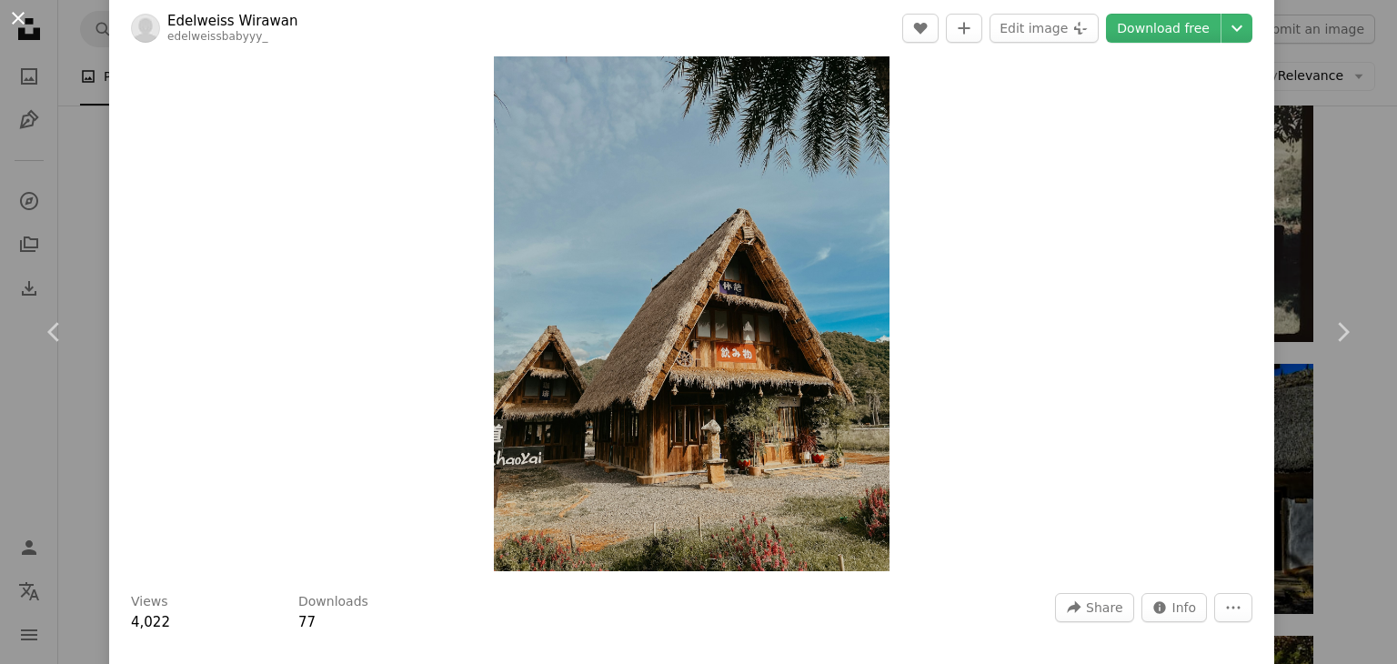
click at [18, 18] on button "An X shape" at bounding box center [18, 18] width 22 height 22
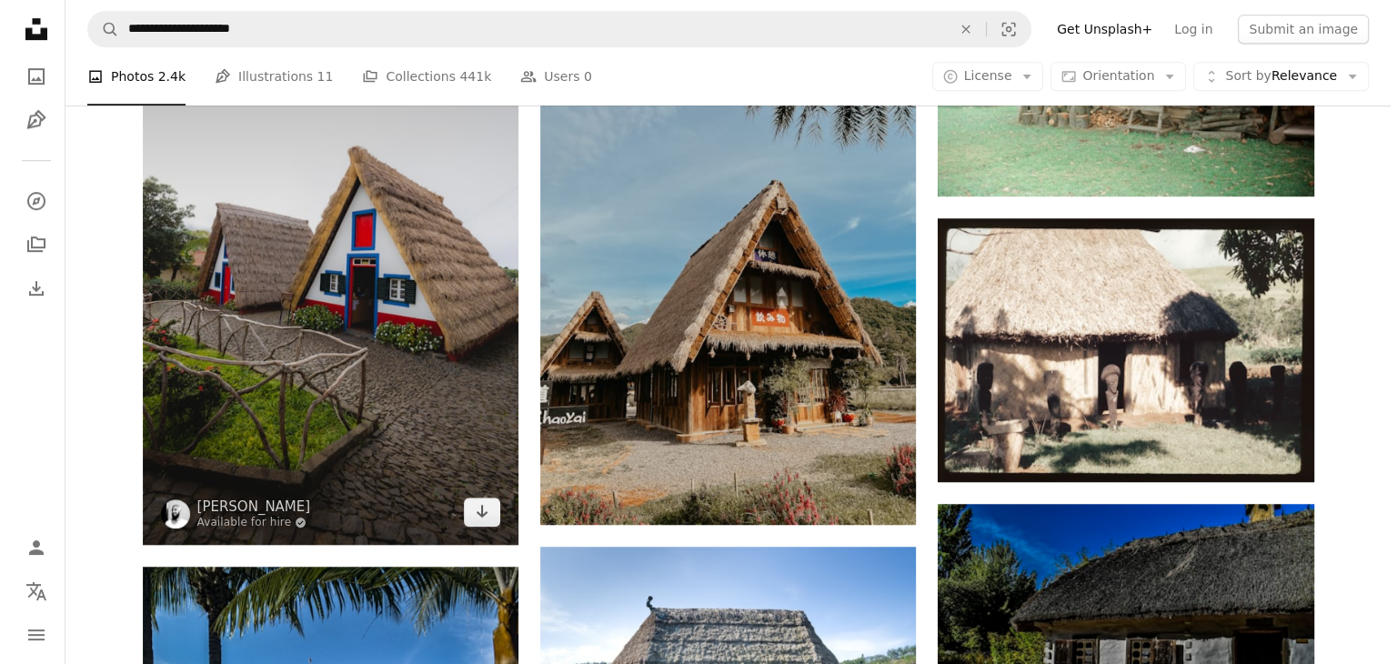
scroll to position [1015, 0]
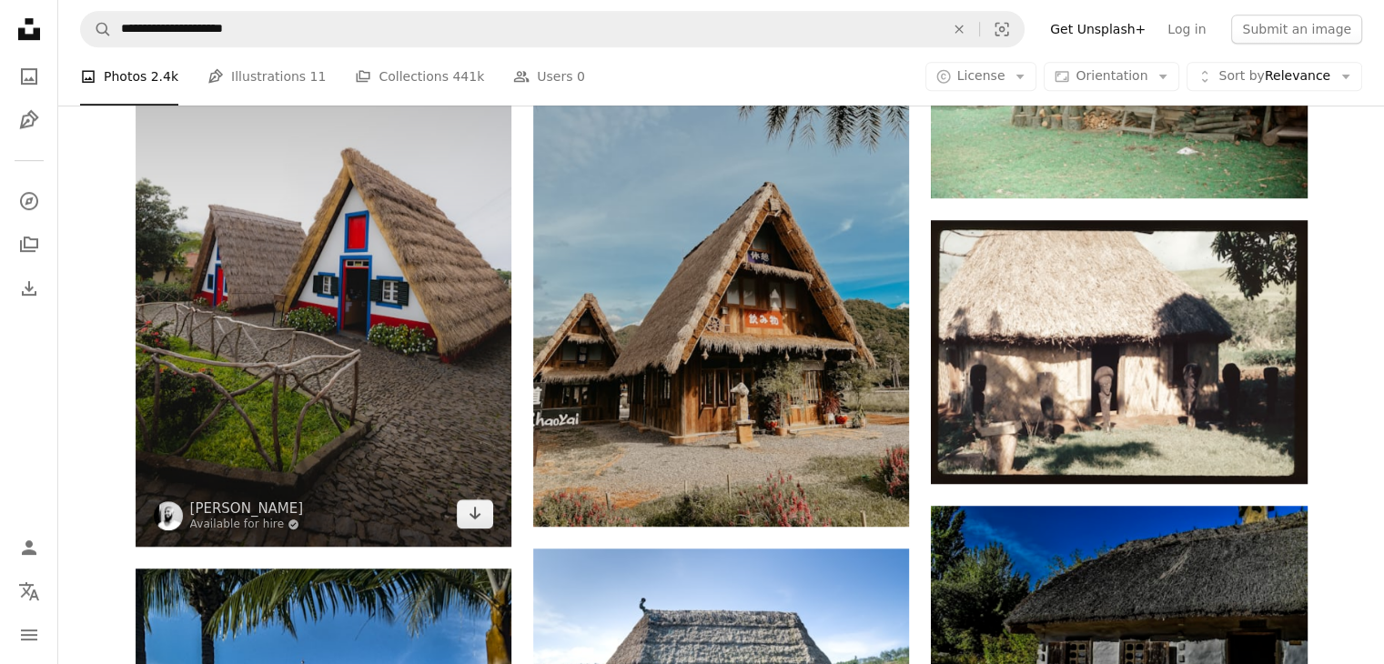
click at [394, 273] on img at bounding box center [324, 265] width 376 height 564
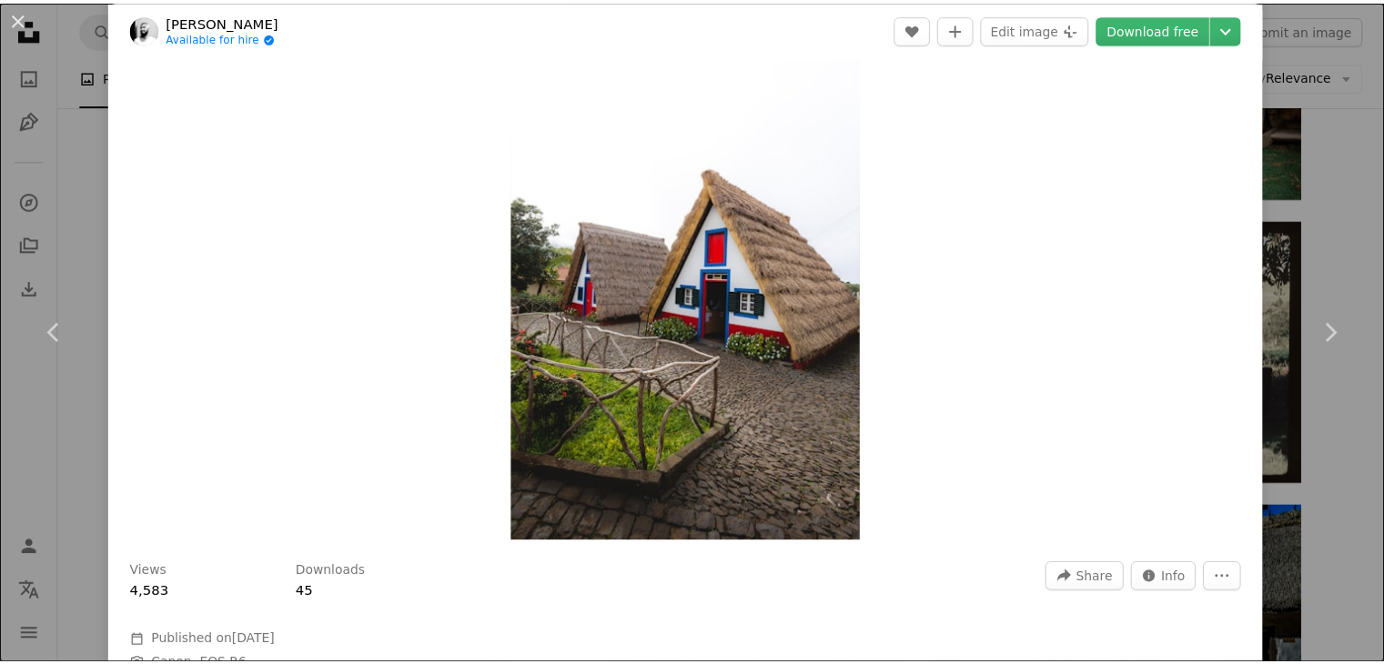
scroll to position [65, 0]
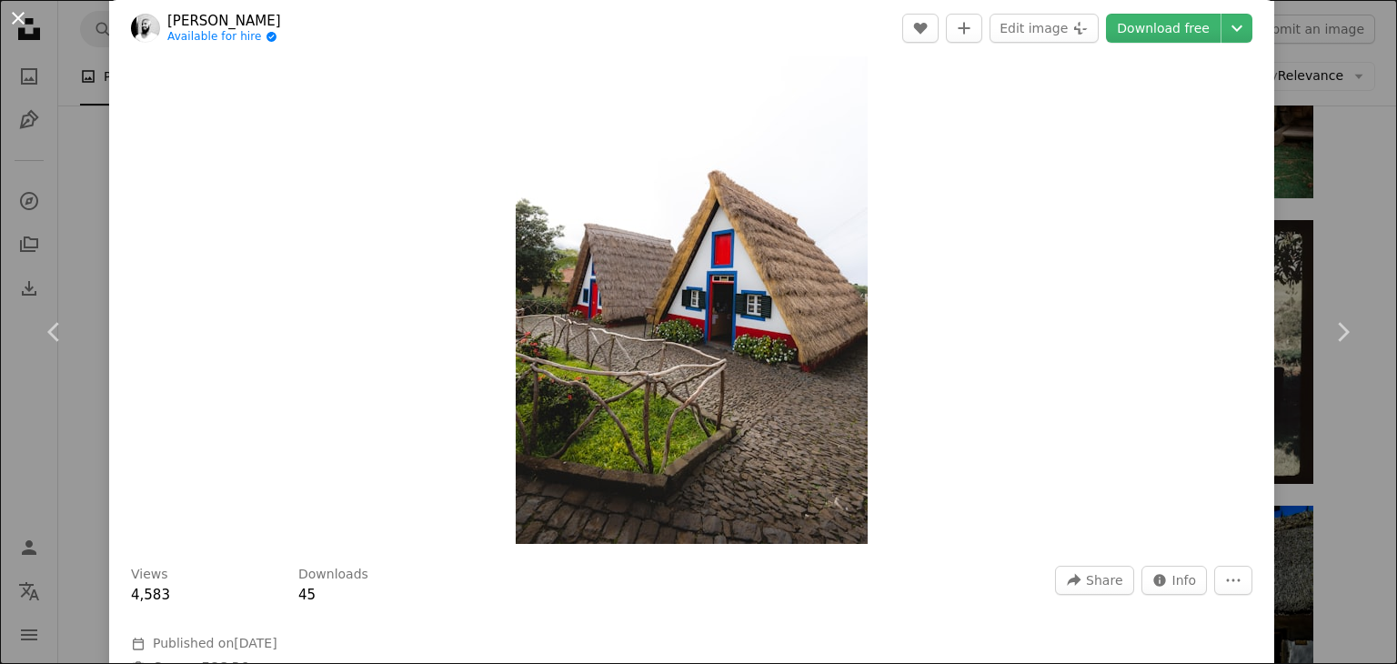
click at [15, 12] on button "An X shape" at bounding box center [18, 18] width 22 height 22
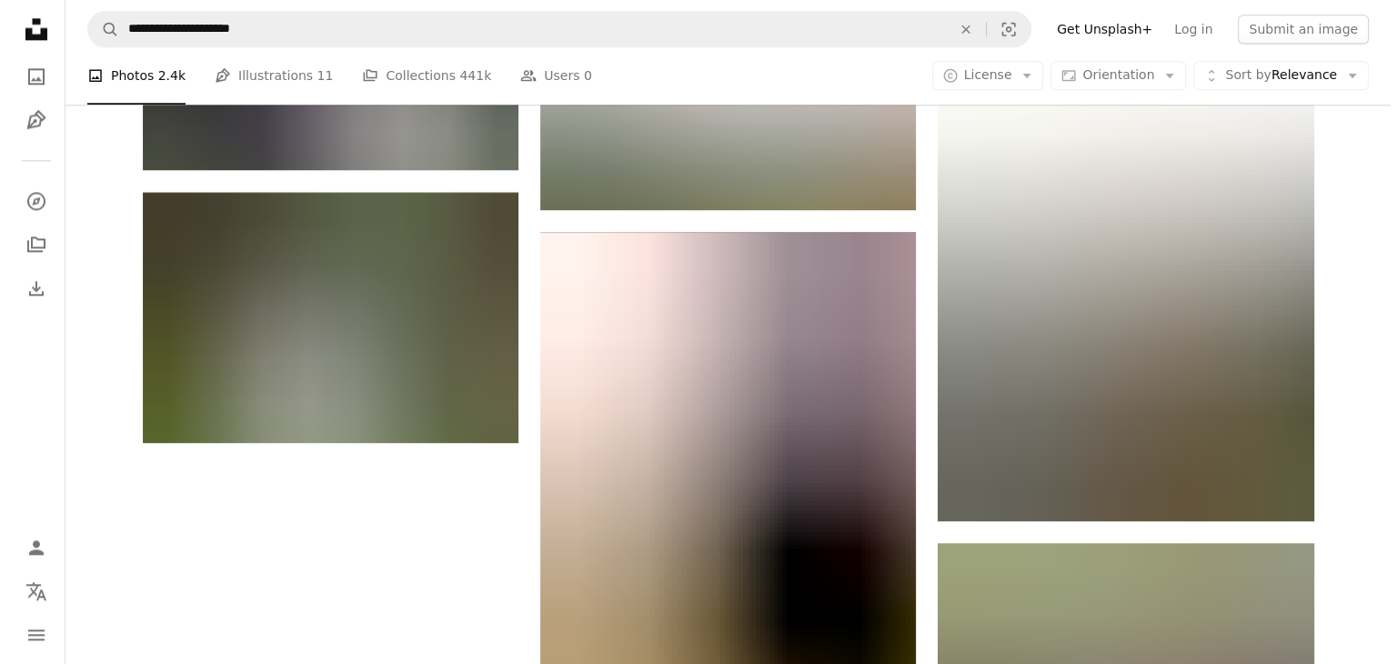
scroll to position [2615, 0]
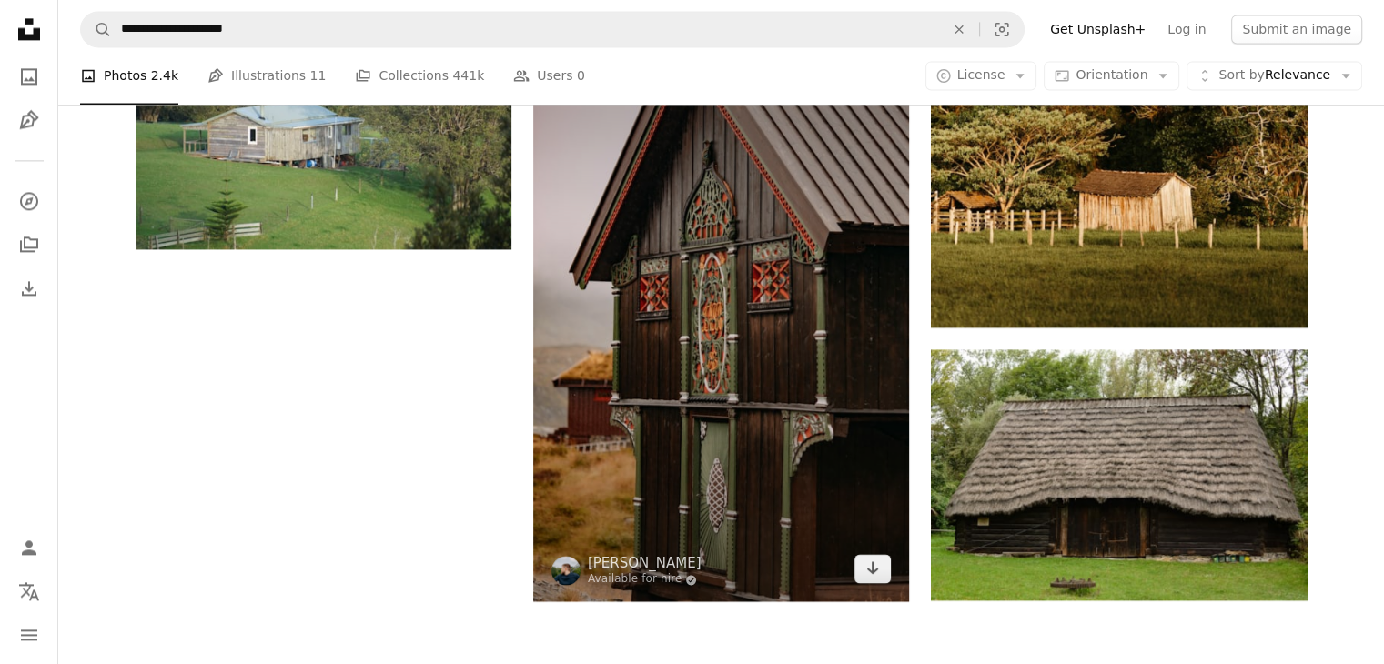
click at [728, 321] on img at bounding box center [721, 319] width 376 height 564
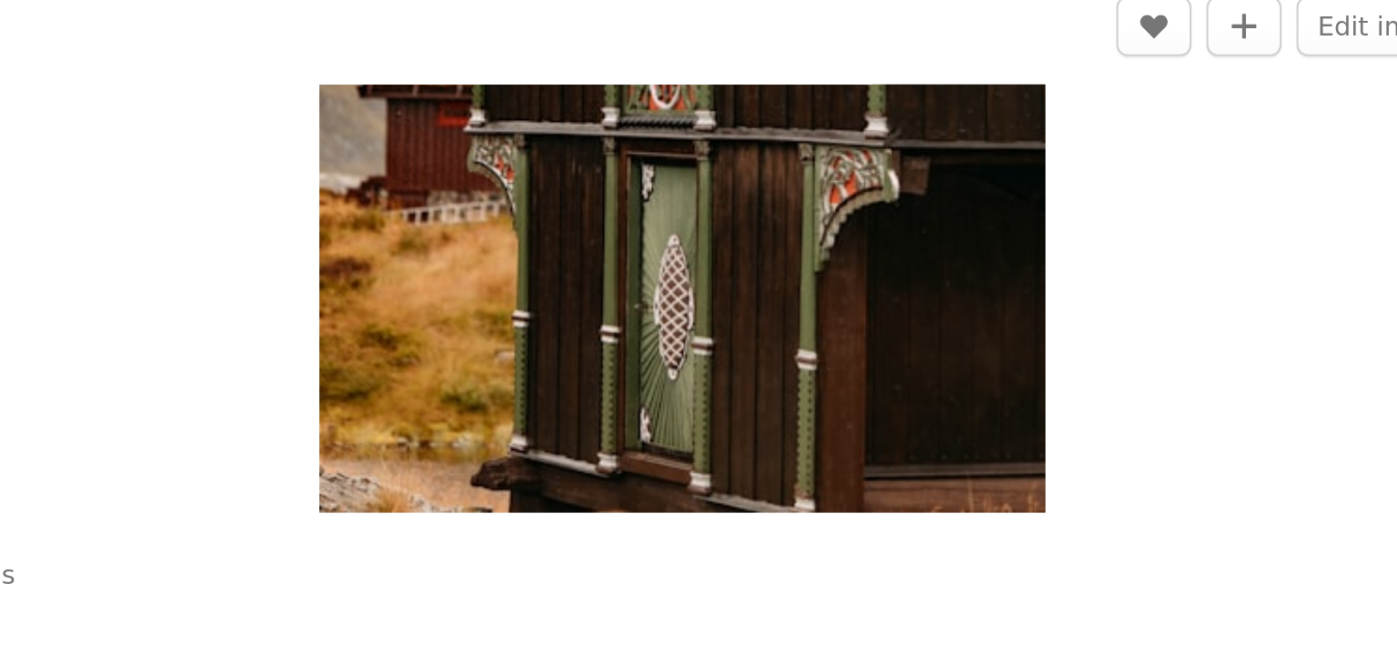
scroll to position [2615, 0]
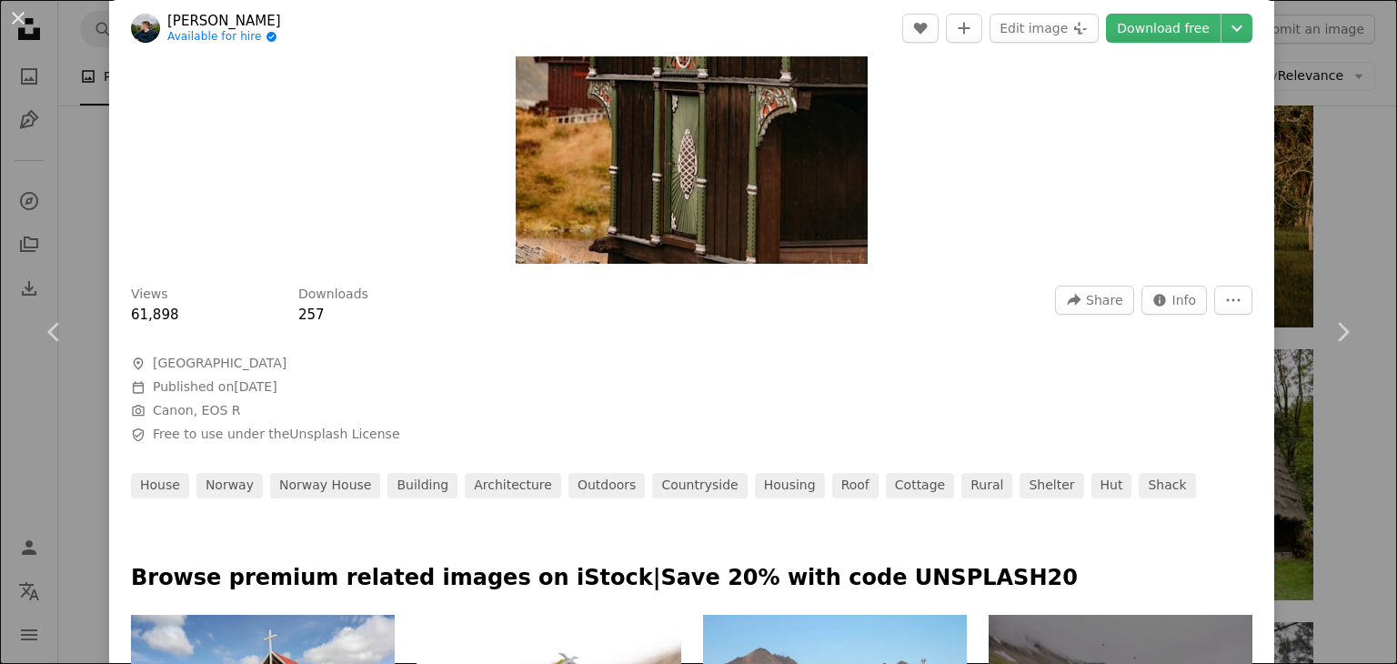
drag, startPoint x: 625, startPoint y: 396, endPoint x: 528, endPoint y: 419, distance: 99.3
click at [528, 419] on div "A map marker Norway Calendar outlined Published on [DATE] Camera Canon, EOS R S…" at bounding box center [404, 399] width 546 height 89
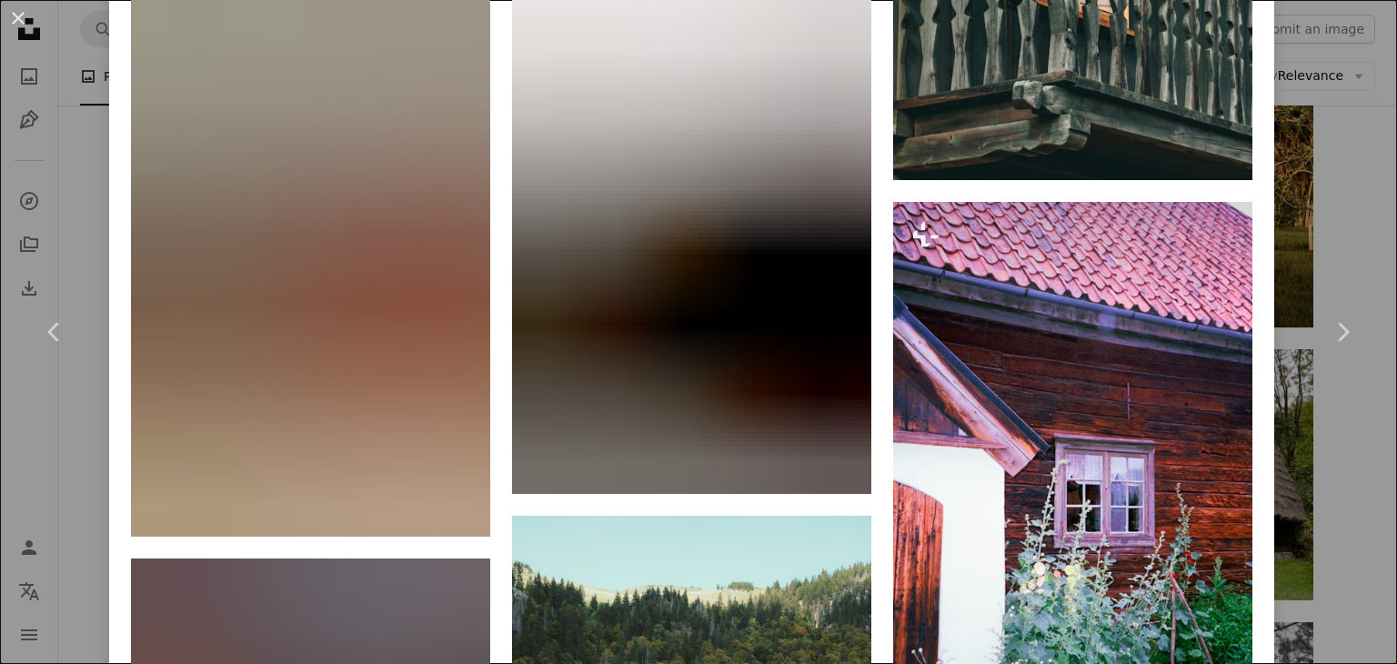
scroll to position [3488, 0]
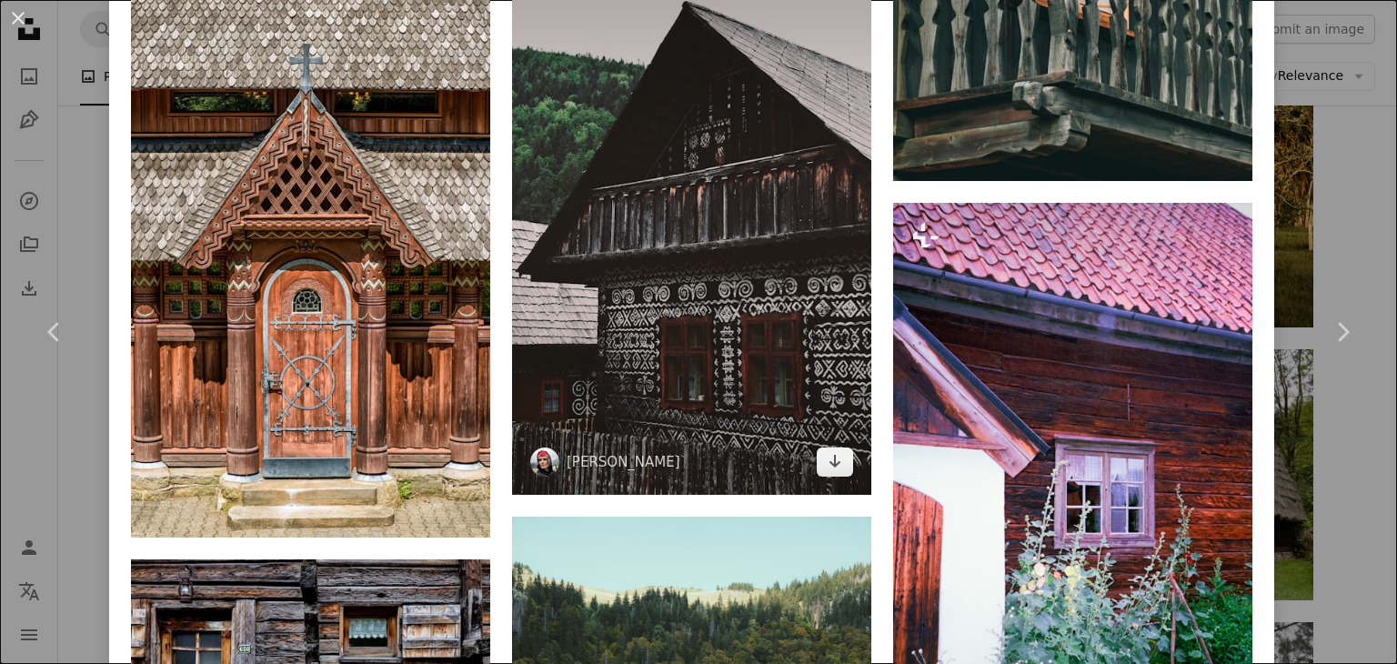
click at [670, 263] on img at bounding box center [691, 220] width 359 height 549
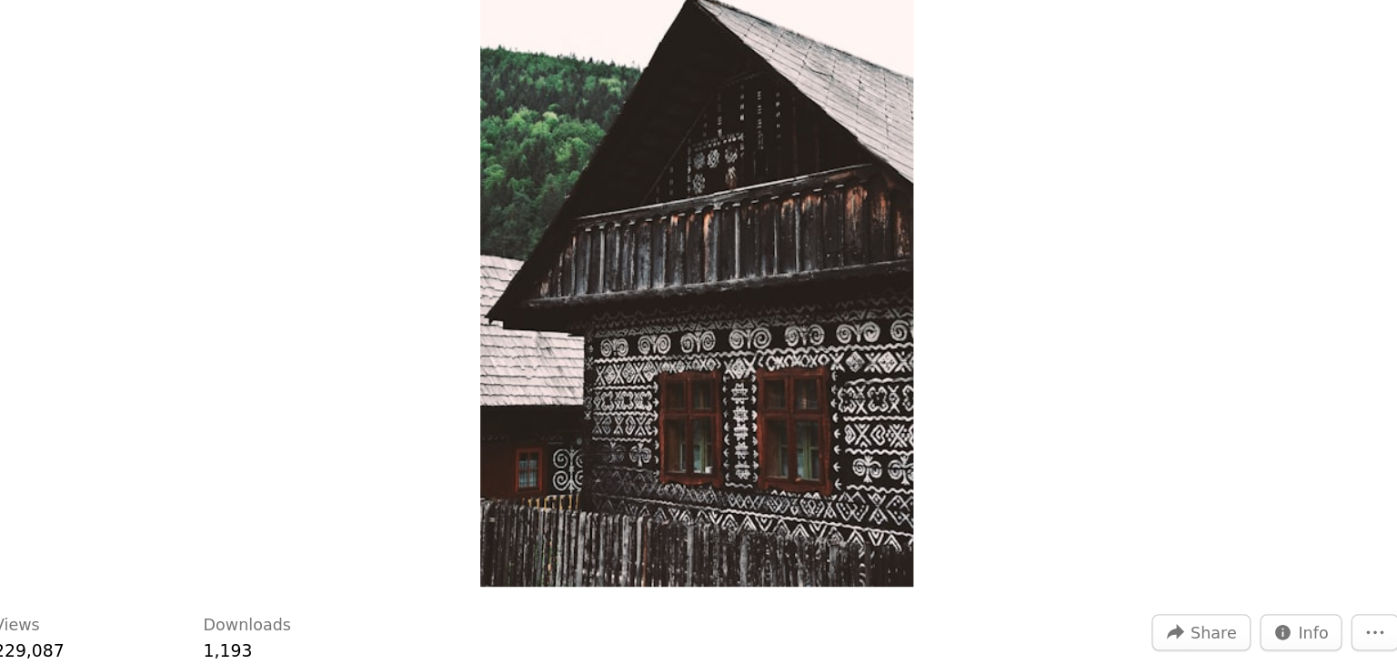
scroll to position [2615, 0]
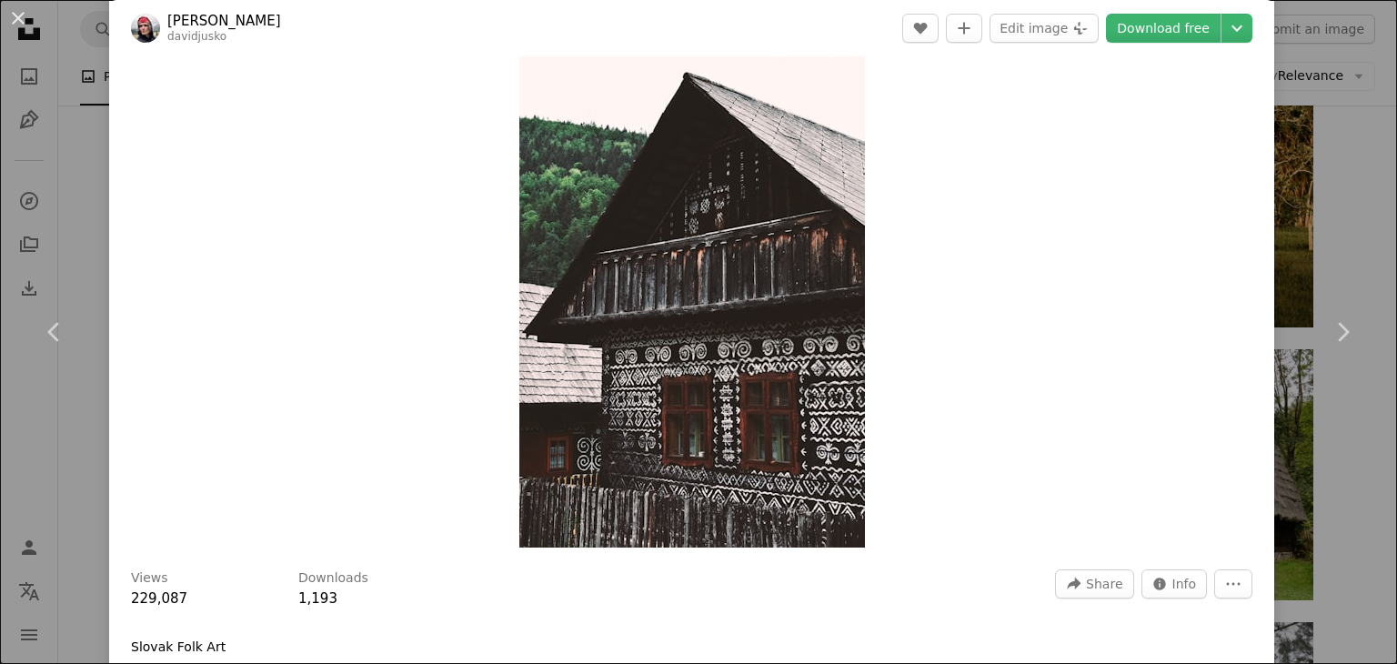
click at [711, 391] on img "Zoom in on this image" at bounding box center [692, 284] width 346 height 528
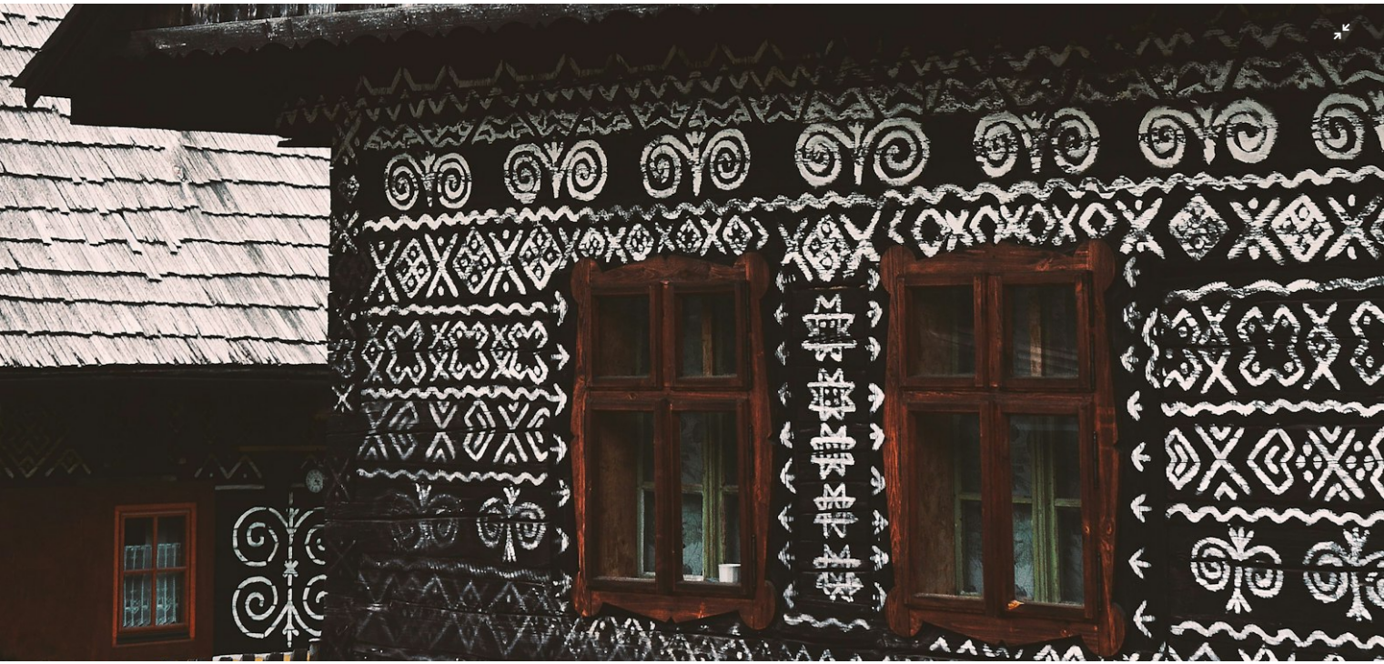
scroll to position [1318, 0]
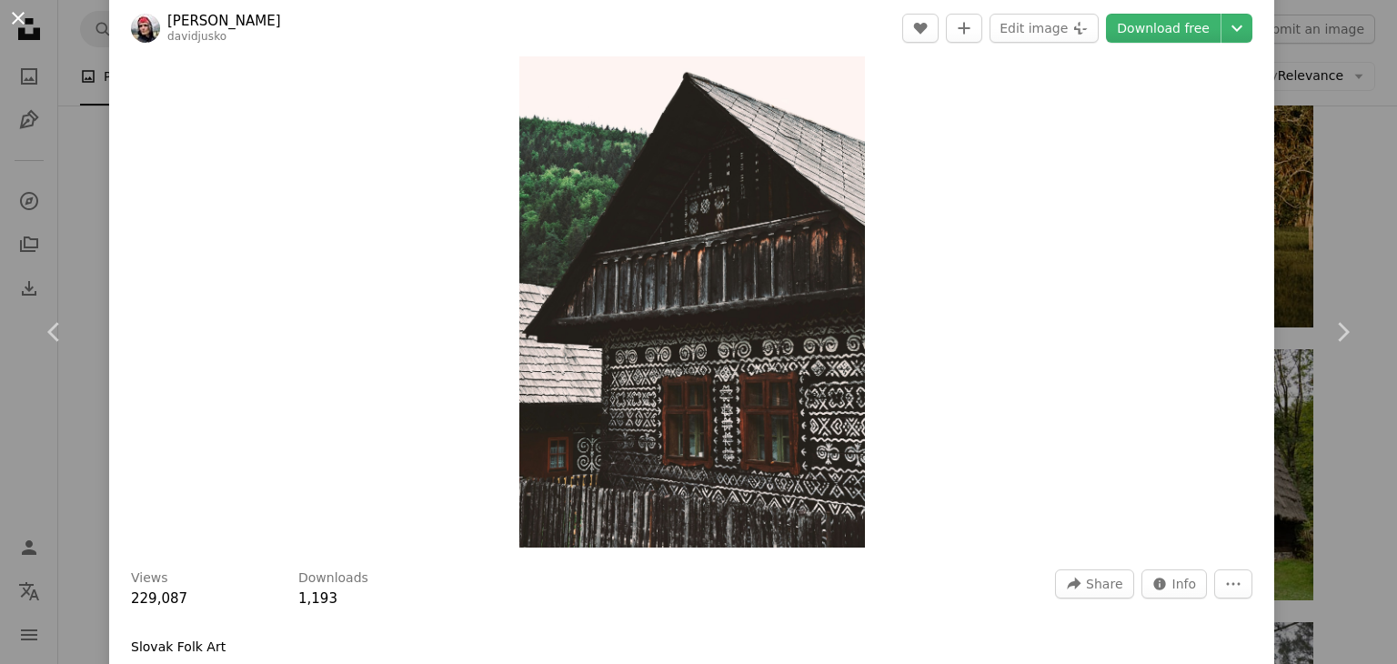
click at [18, 15] on button "An X shape" at bounding box center [18, 18] width 22 height 22
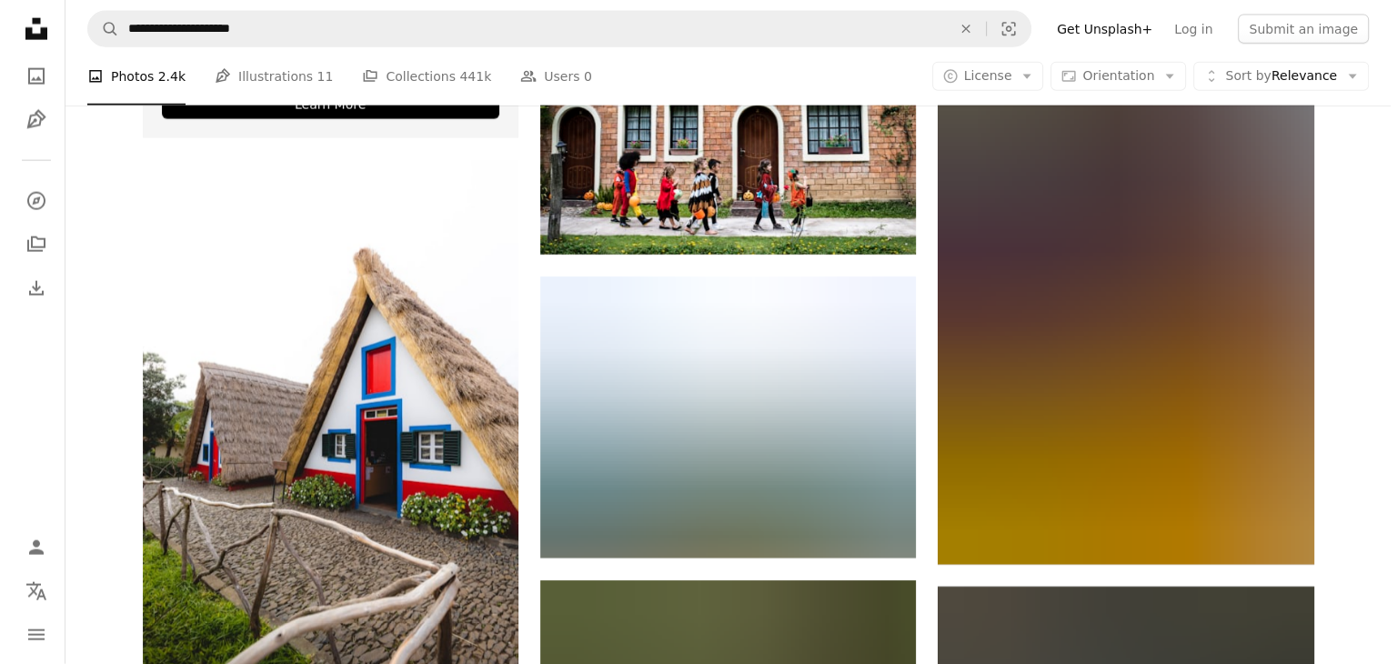
scroll to position [4303, 0]
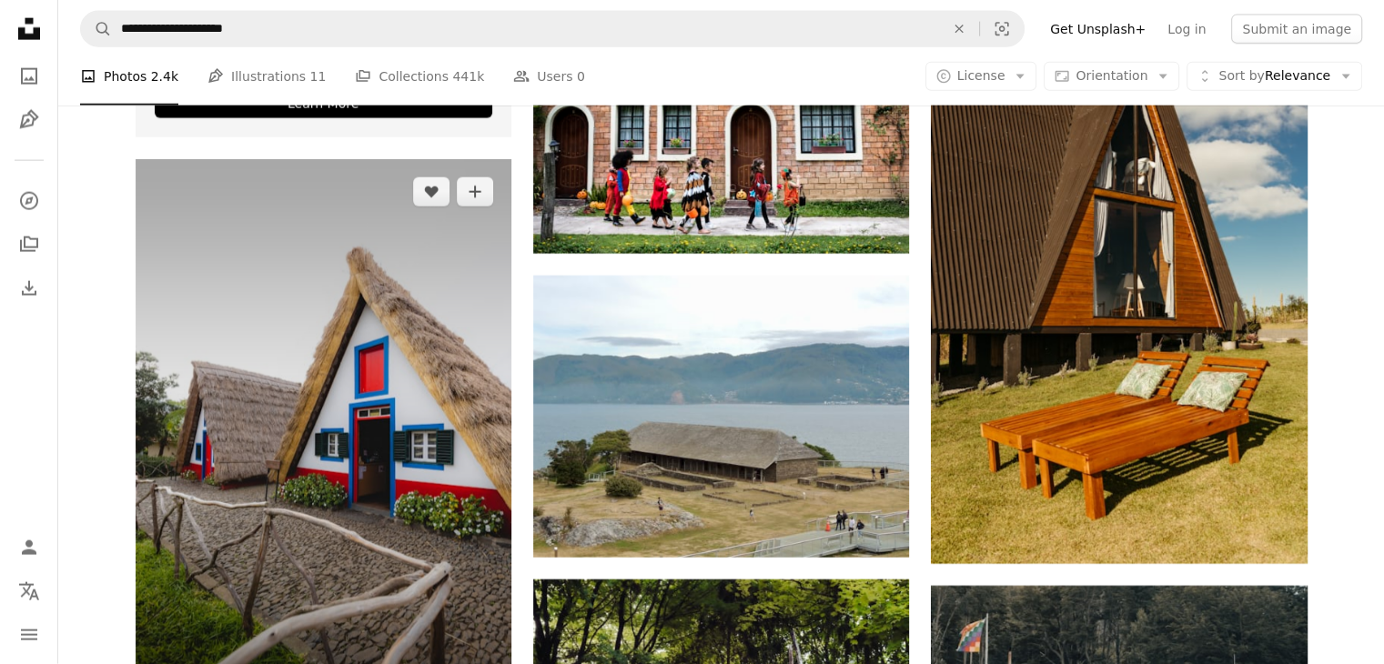
click at [307, 390] on img at bounding box center [324, 441] width 376 height 564
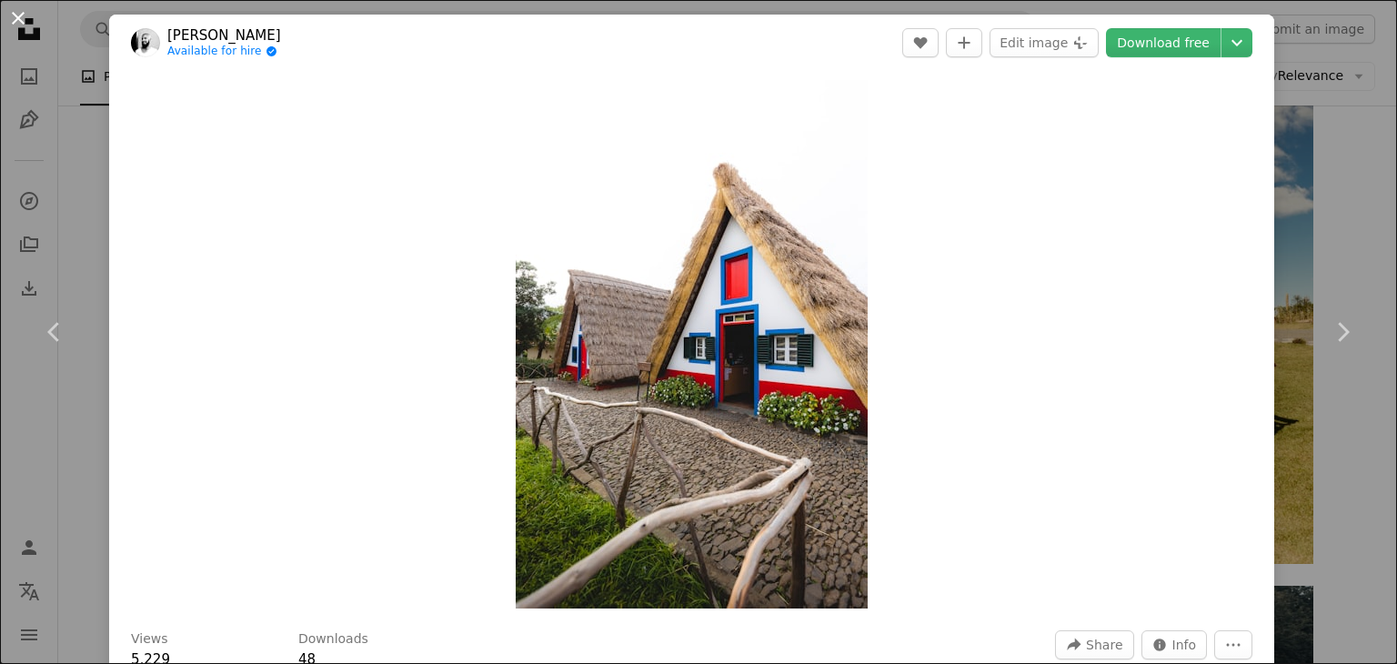
click at [16, 14] on button "An X shape" at bounding box center [18, 18] width 22 height 22
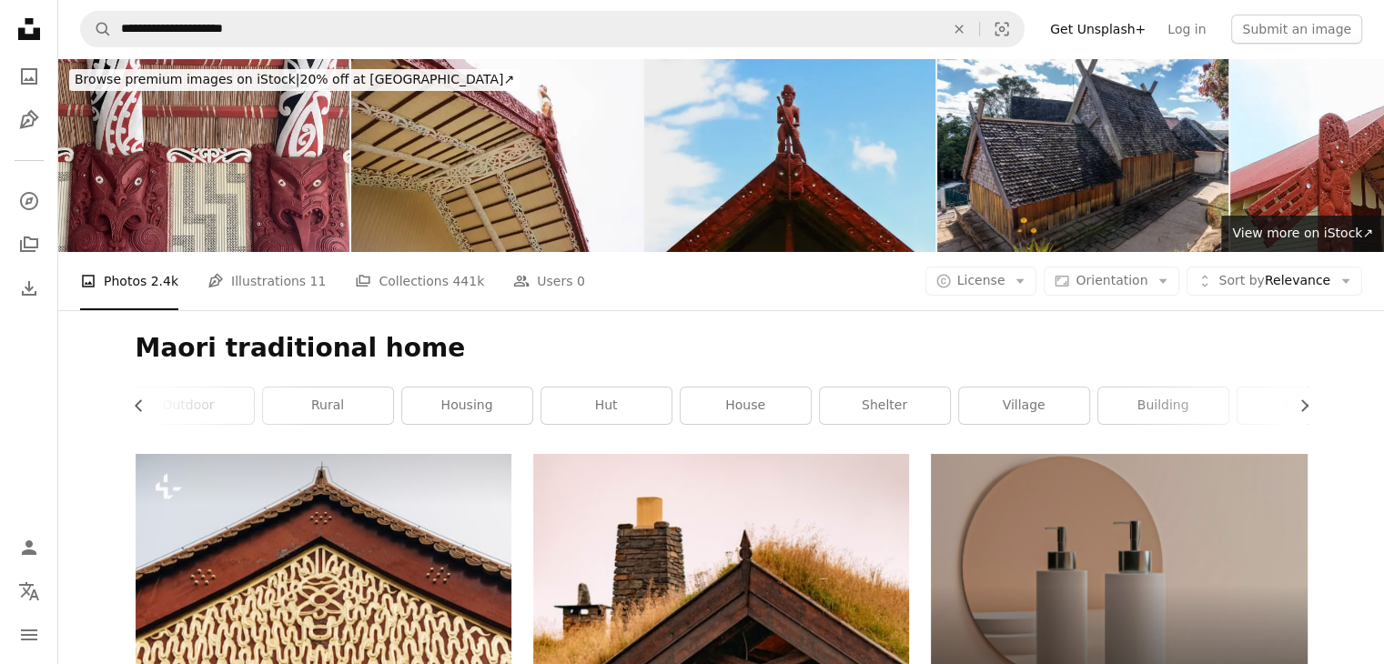
click at [808, 154] on img at bounding box center [789, 155] width 291 height 194
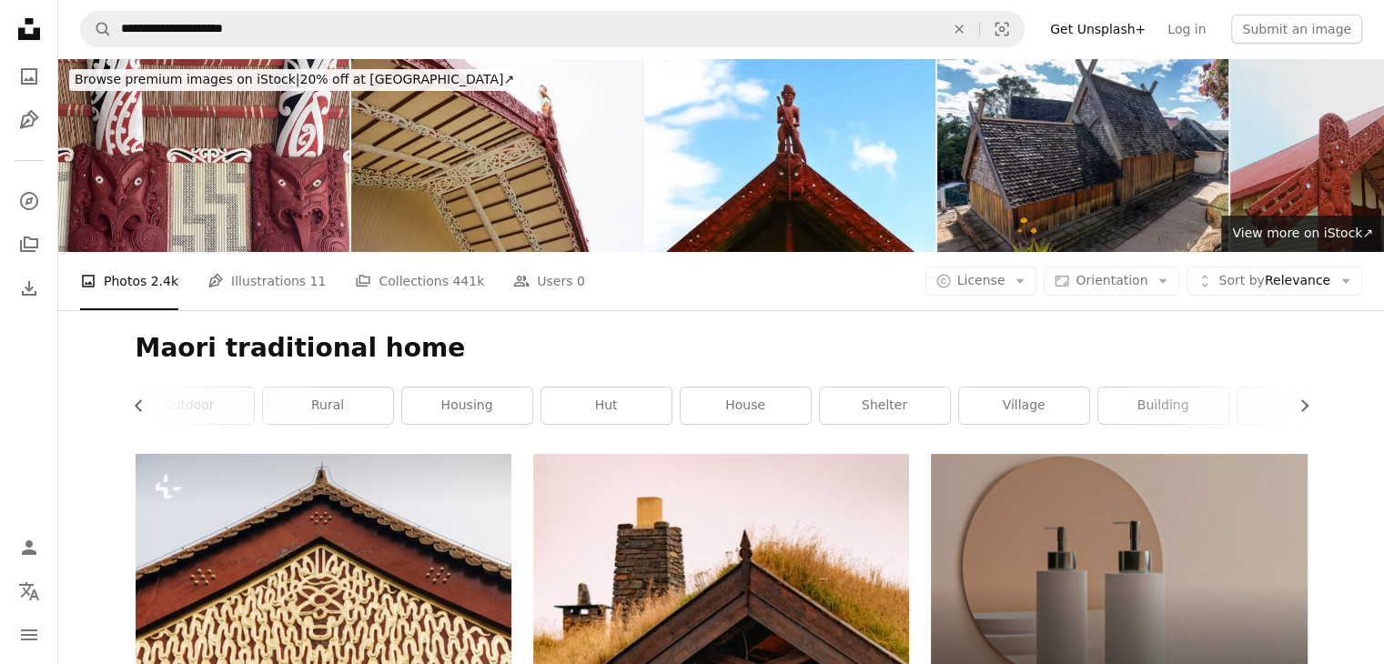
click at [1332, 166] on img at bounding box center [1375, 155] width 291 height 194
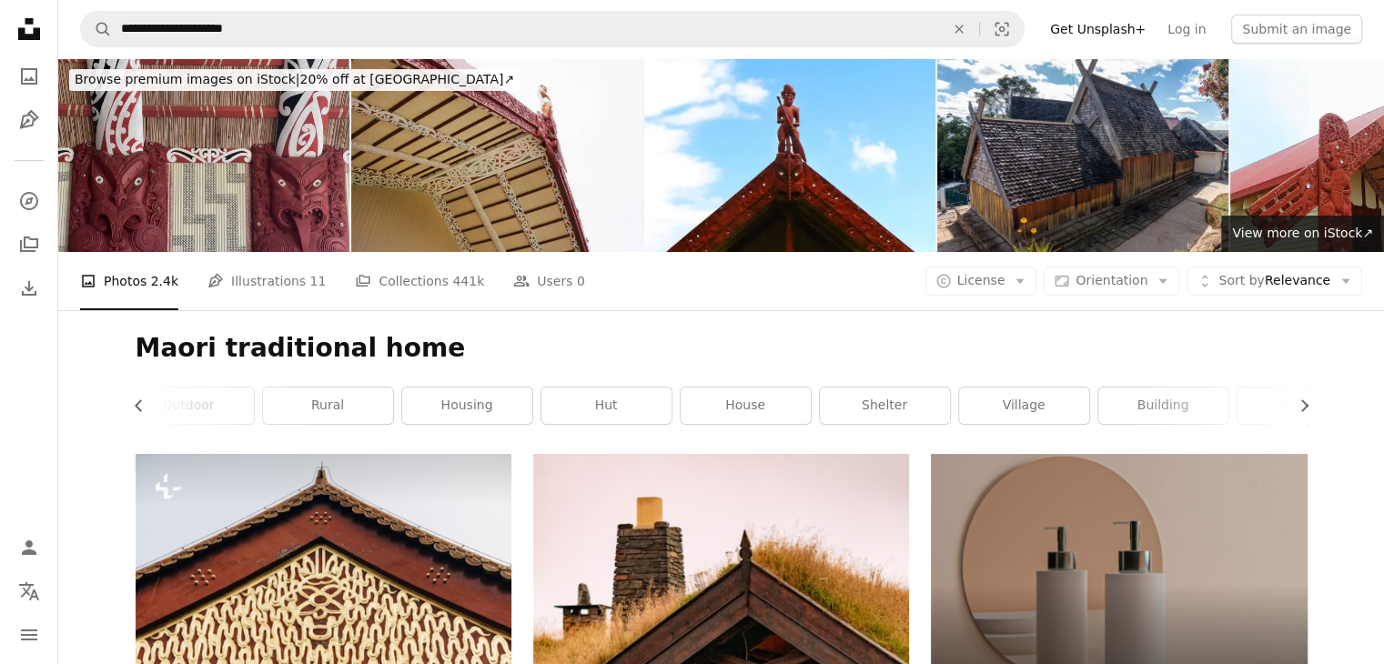
click at [235, 134] on img at bounding box center [203, 155] width 291 height 194
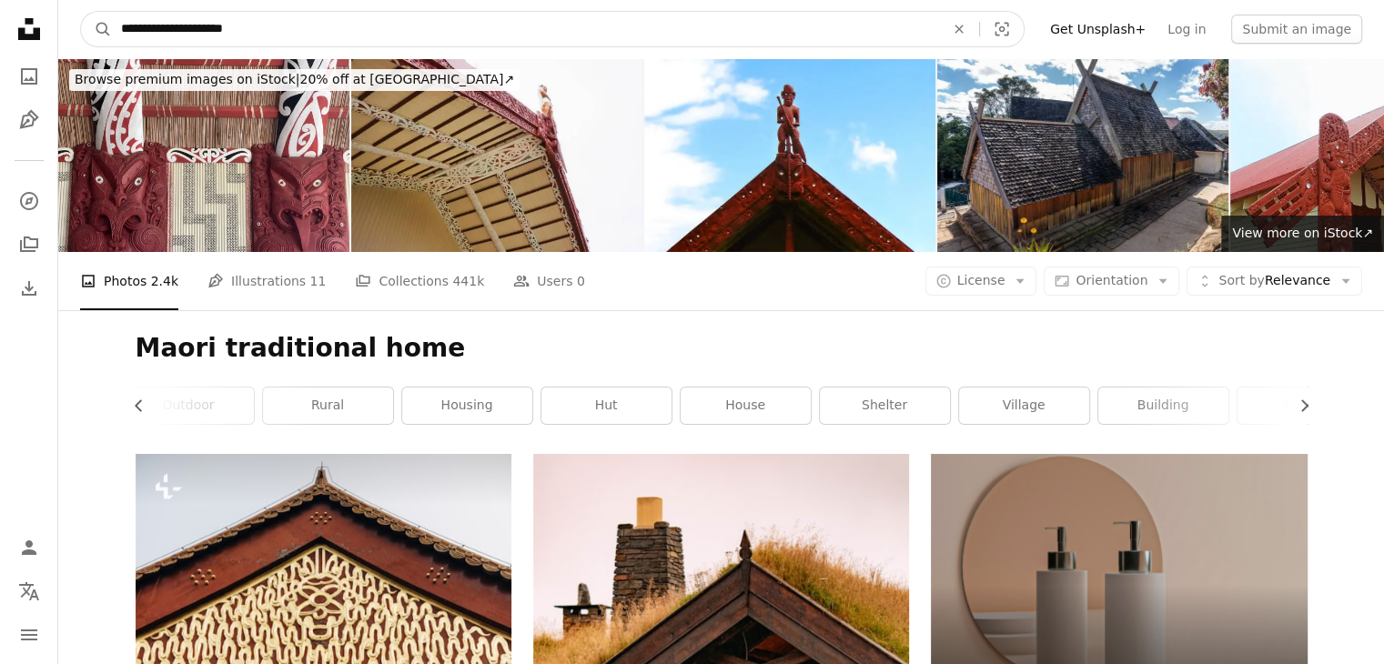
click at [245, 26] on input "**********" at bounding box center [525, 29] width 827 height 35
click at [246, 26] on input "**********" at bounding box center [525, 29] width 827 height 35
click at [247, 26] on input "**********" at bounding box center [525, 29] width 827 height 35
type input "**********"
click button "A magnifying glass" at bounding box center [96, 29] width 31 height 35
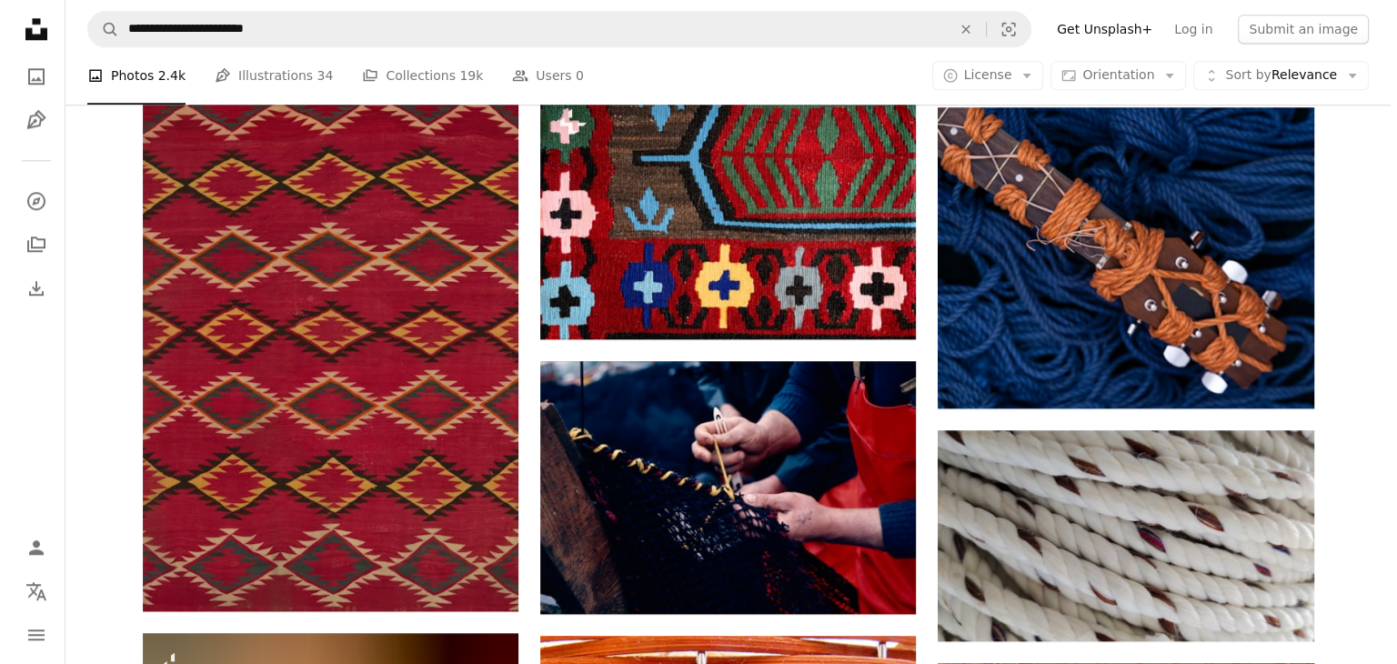
scroll to position [1910, 0]
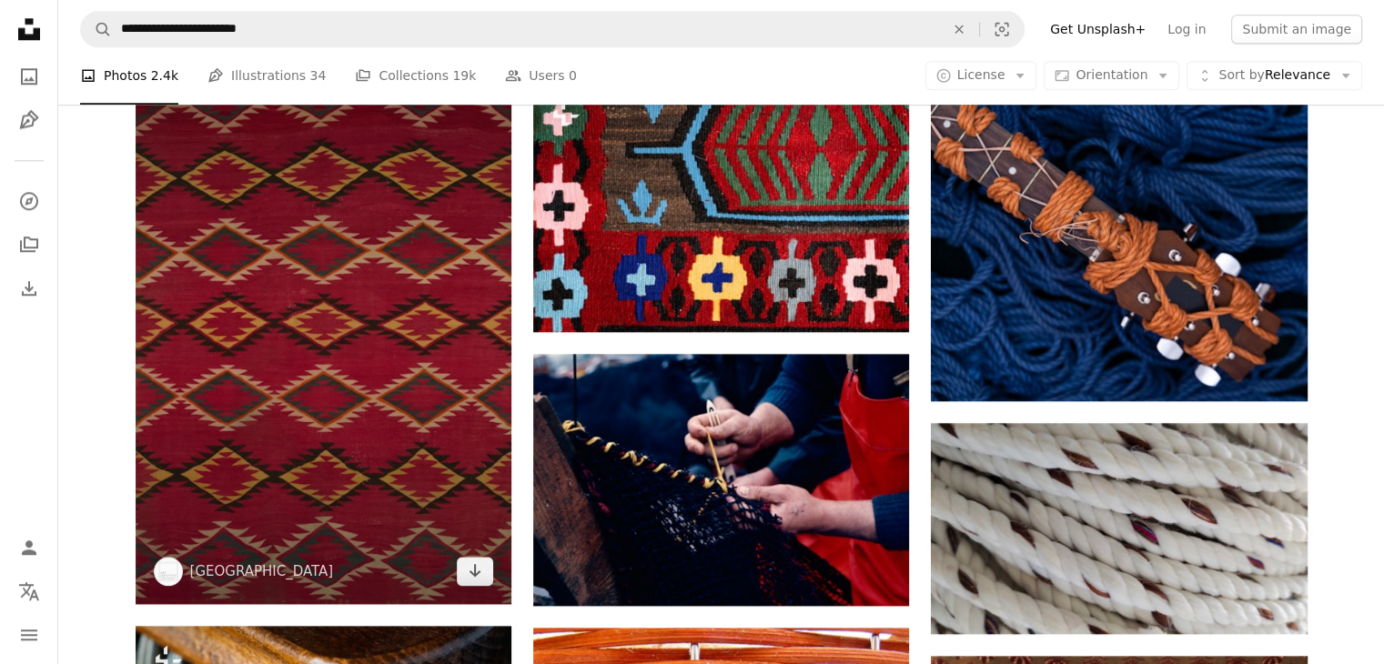
click at [258, 263] on img at bounding box center [324, 326] width 376 height 553
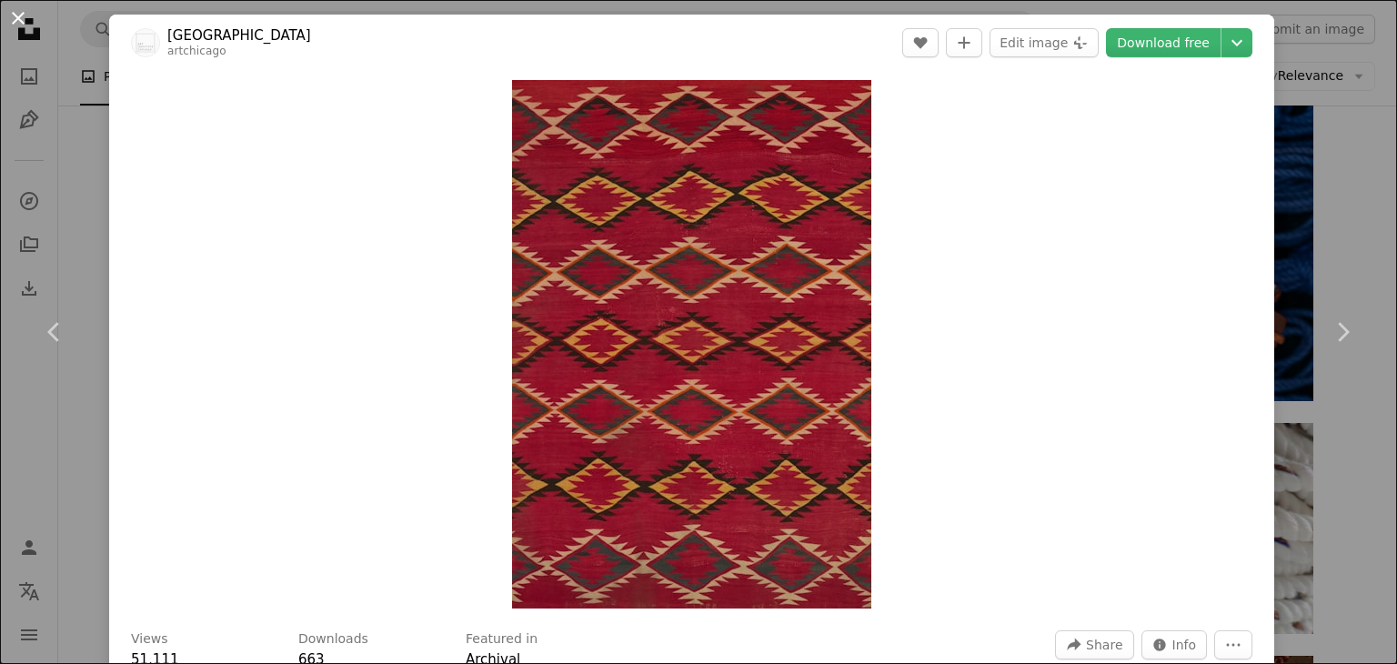
click at [18, 12] on button "An X shape" at bounding box center [18, 18] width 22 height 22
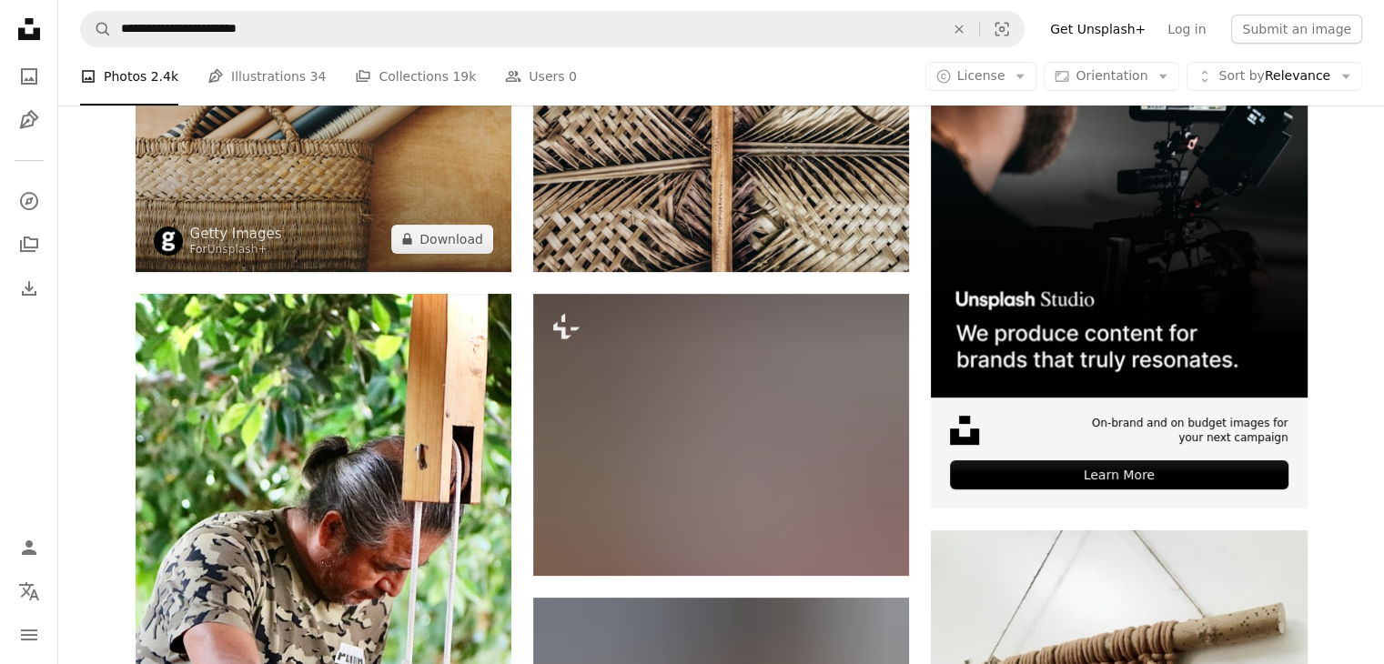
scroll to position [335, 0]
